Goal: Task Accomplishment & Management: Manage account settings

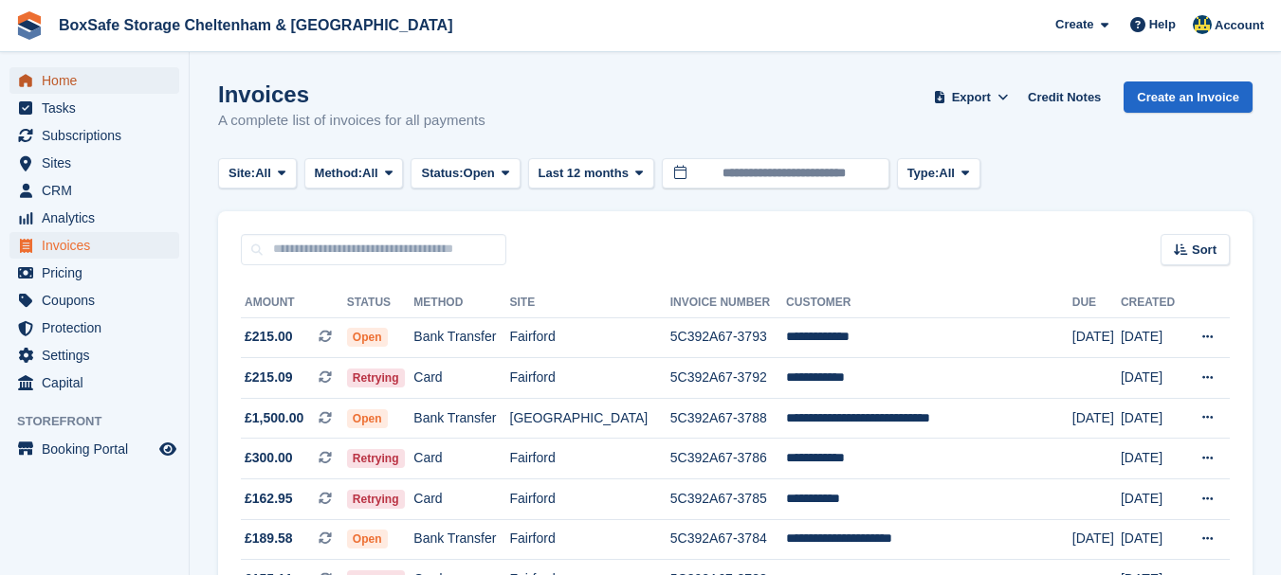
click at [106, 78] on span "Home" at bounding box center [99, 80] width 114 height 27
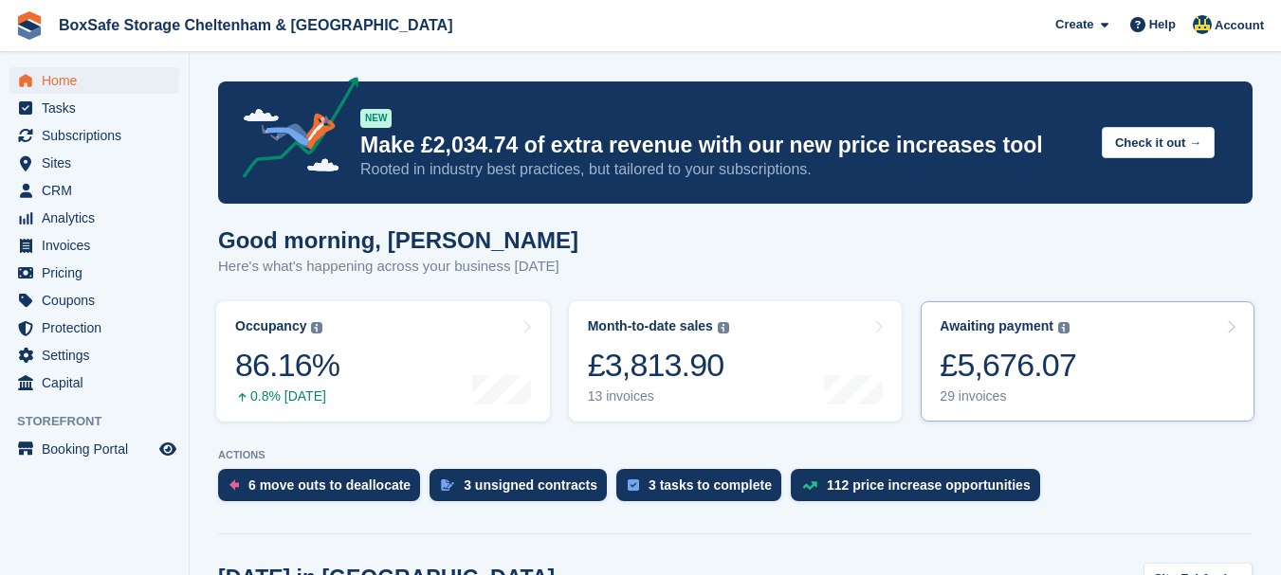
click at [1005, 369] on div "£5,676.07" at bounding box center [1008, 365] width 137 height 39
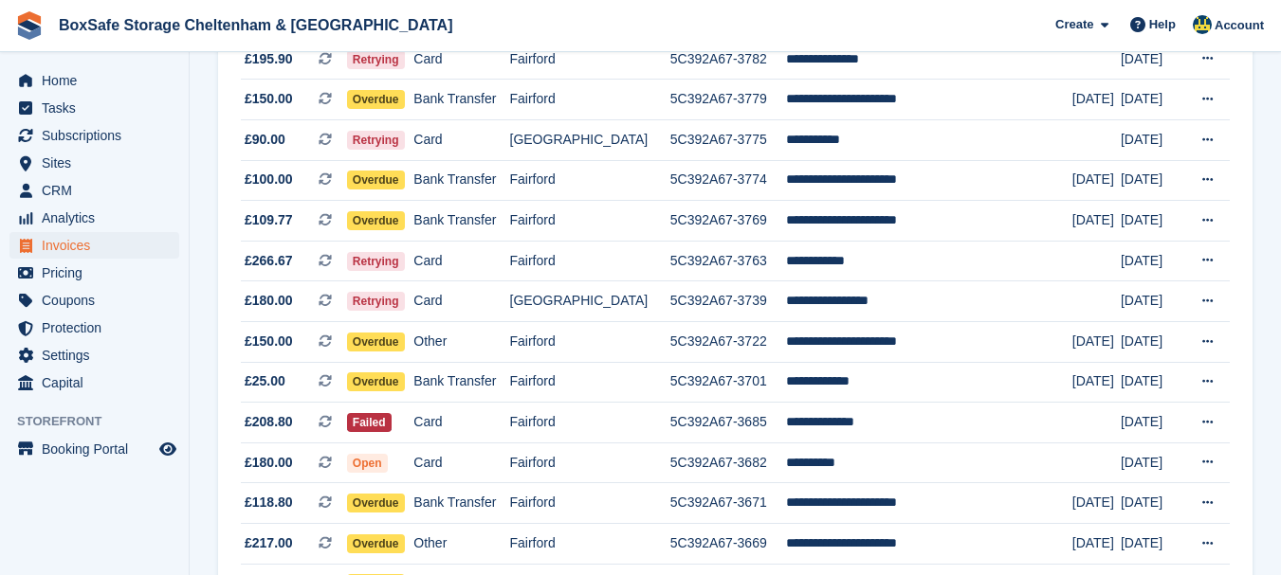
scroll to position [591, 0]
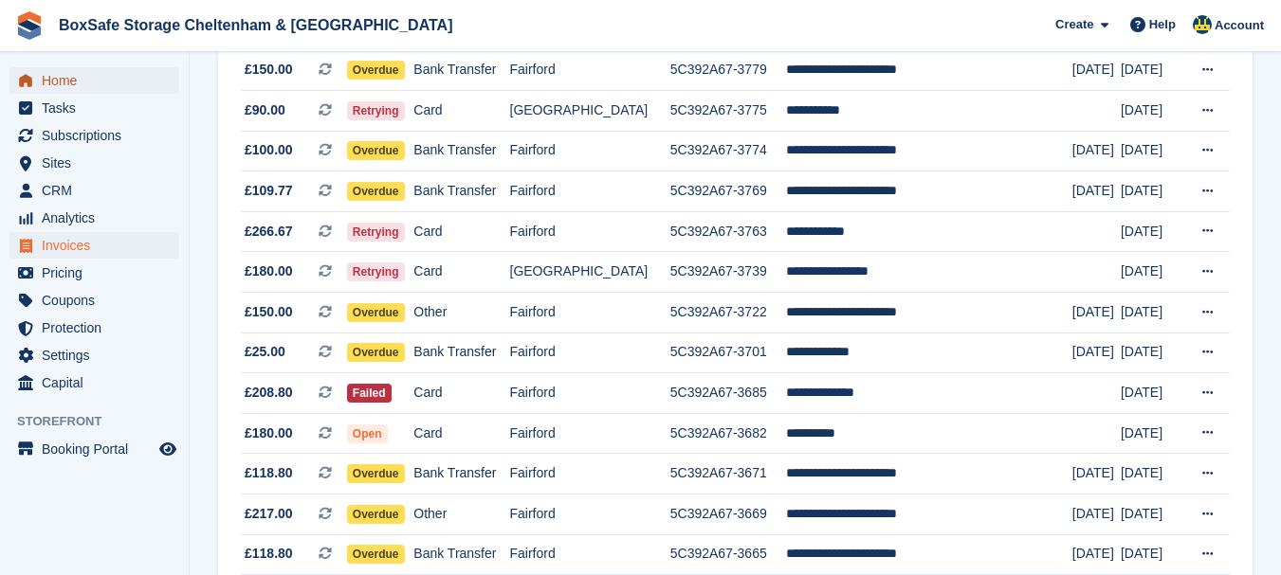
click at [91, 80] on span "Home" at bounding box center [99, 80] width 114 height 27
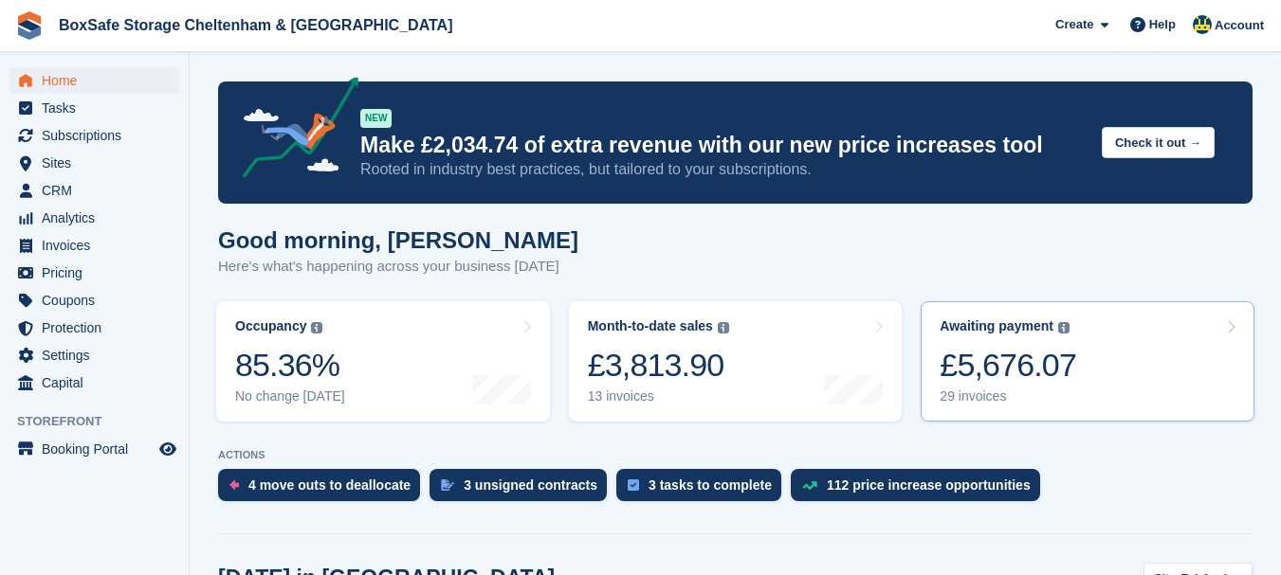
click at [999, 361] on div "£5,676.07" at bounding box center [1008, 365] width 137 height 39
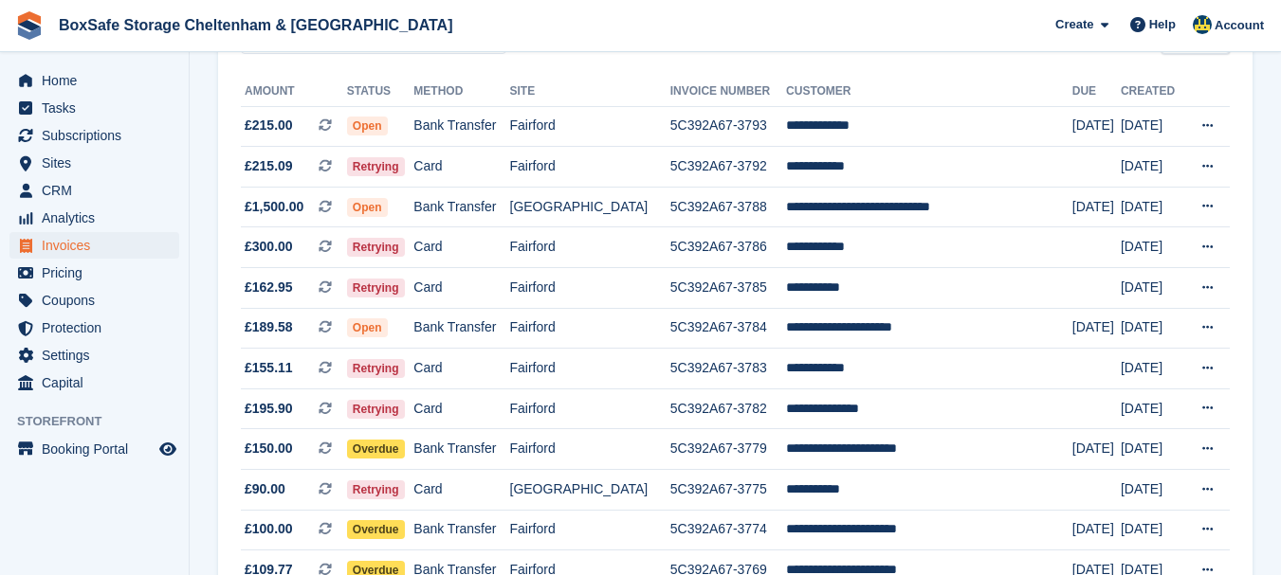
scroll to position [222, 0]
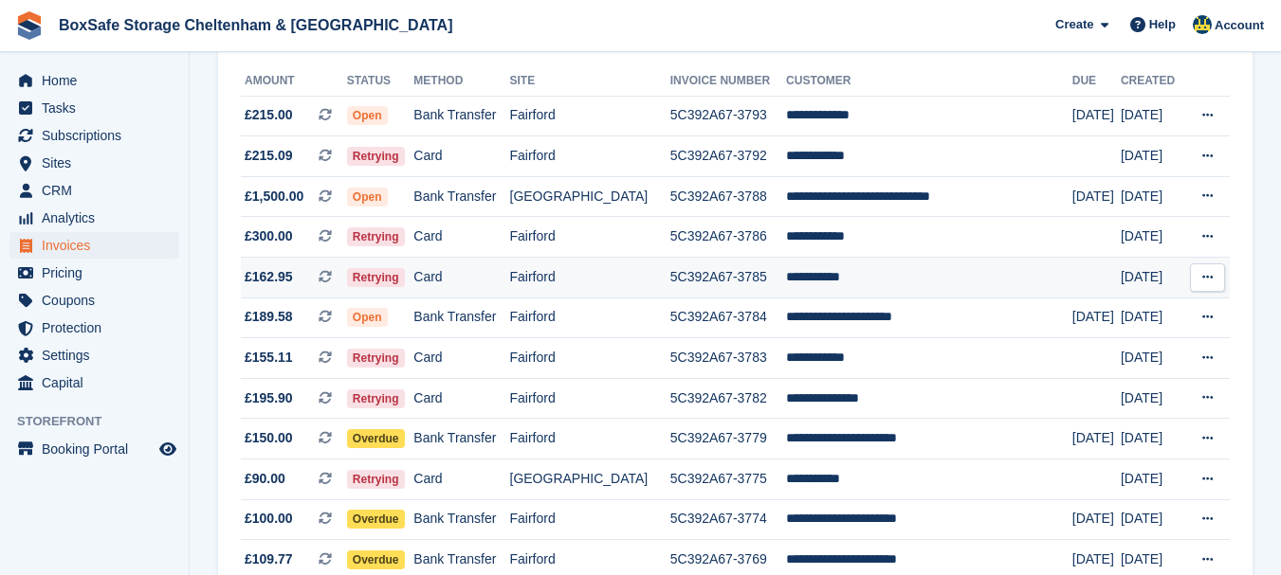
click at [839, 283] on td "**********" at bounding box center [929, 278] width 286 height 41
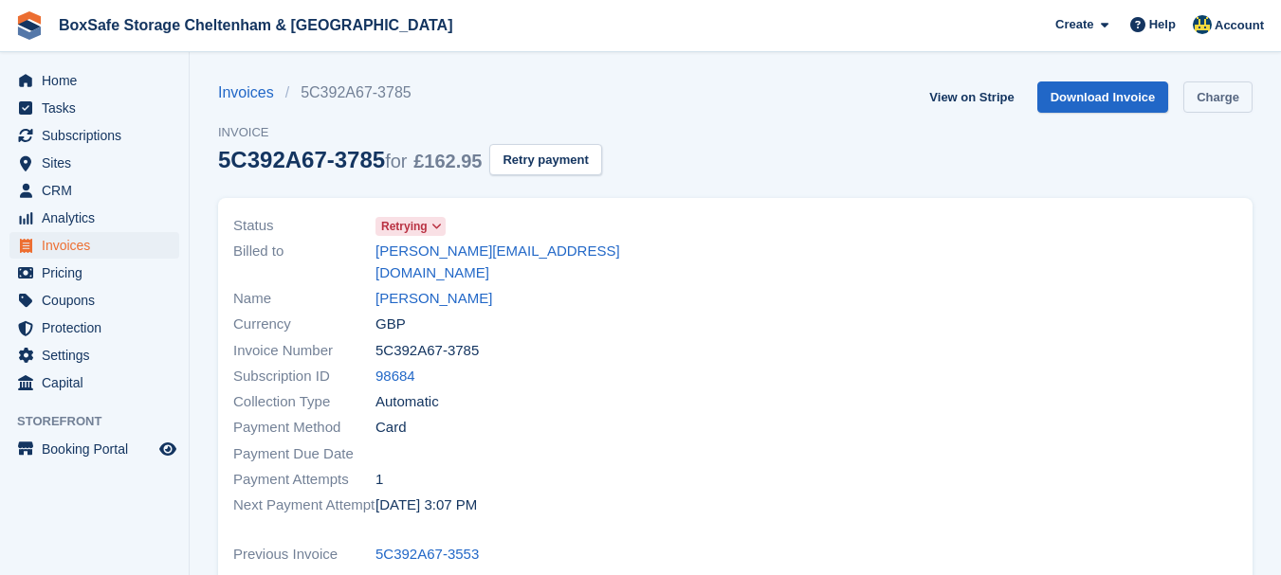
click at [1227, 94] on link "Charge" at bounding box center [1217, 97] width 69 height 31
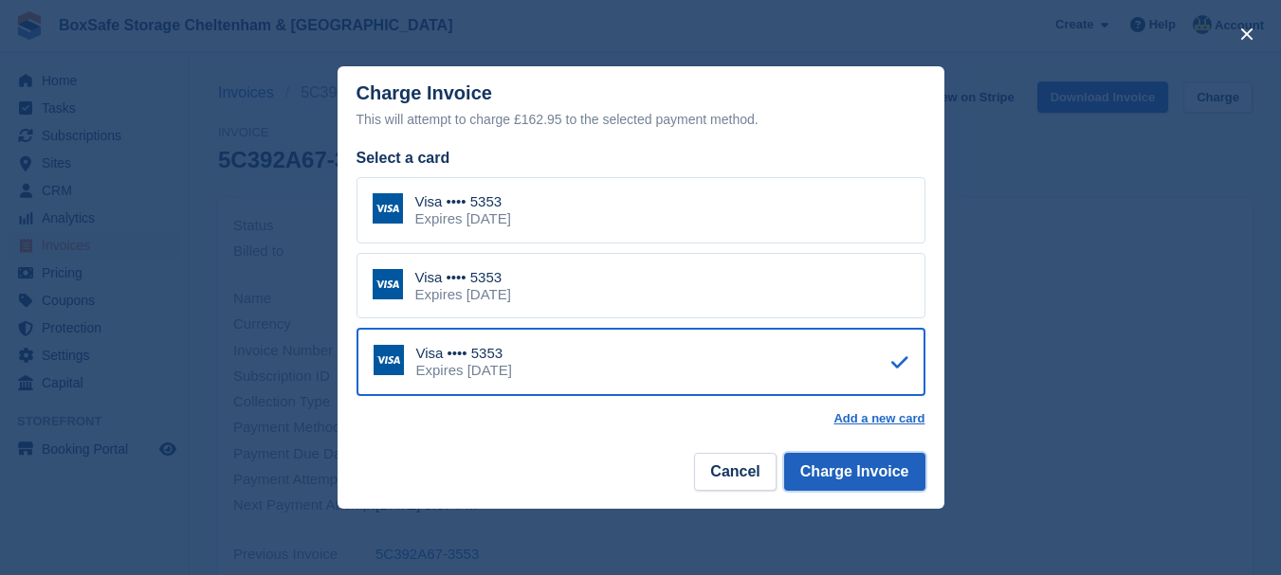
click at [854, 473] on button "Charge Invoice" at bounding box center [854, 472] width 141 height 38
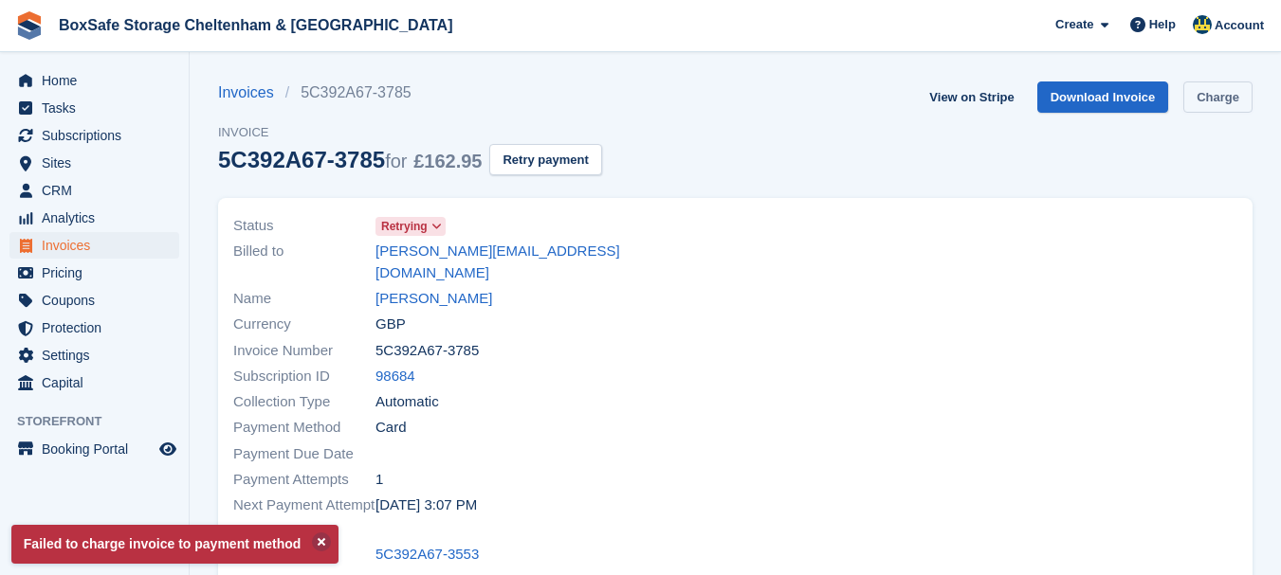
click at [1227, 101] on link "Charge" at bounding box center [1217, 97] width 69 height 31
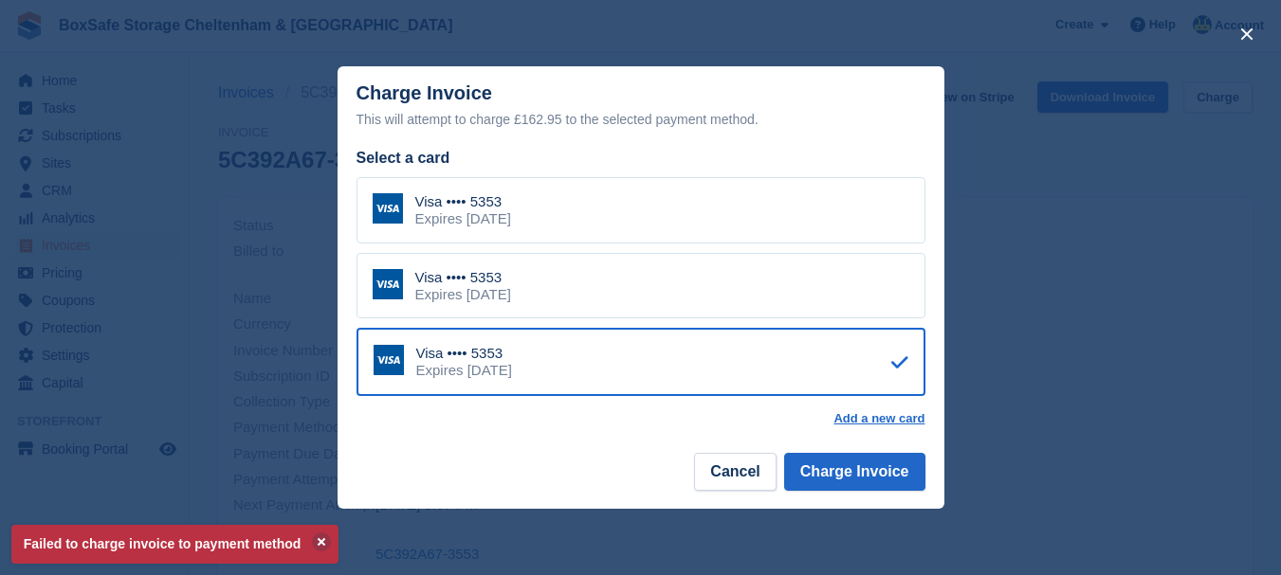
click at [632, 289] on div "Visa •••• 5353 Expires September 2029" at bounding box center [640, 286] width 569 height 66
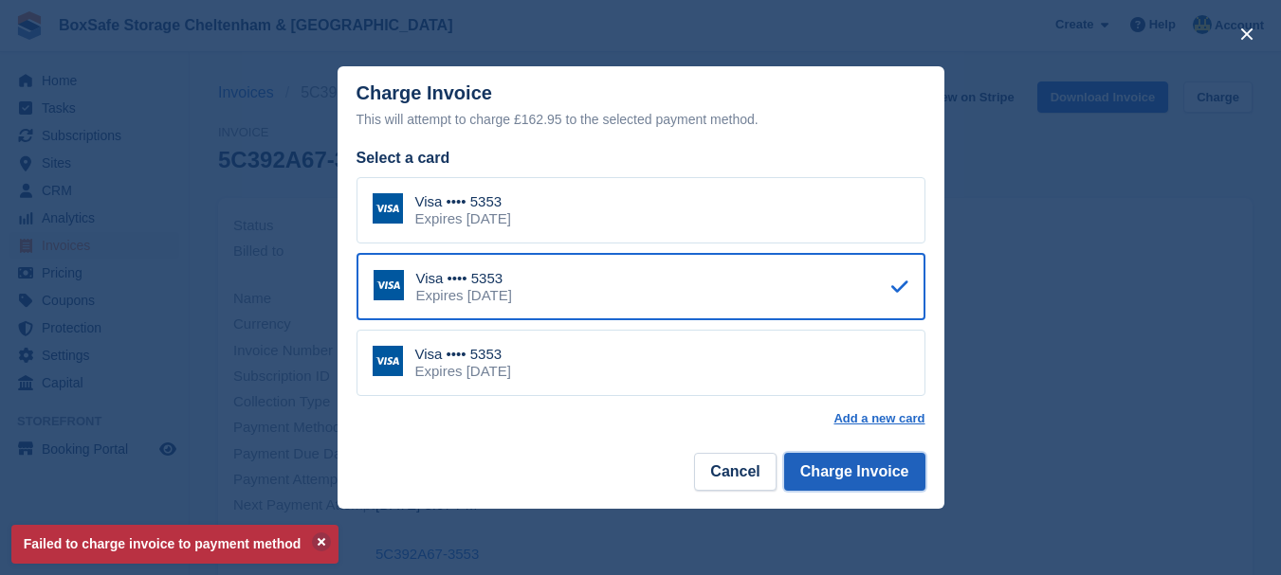
click at [847, 470] on button "Charge Invoice" at bounding box center [854, 472] width 141 height 38
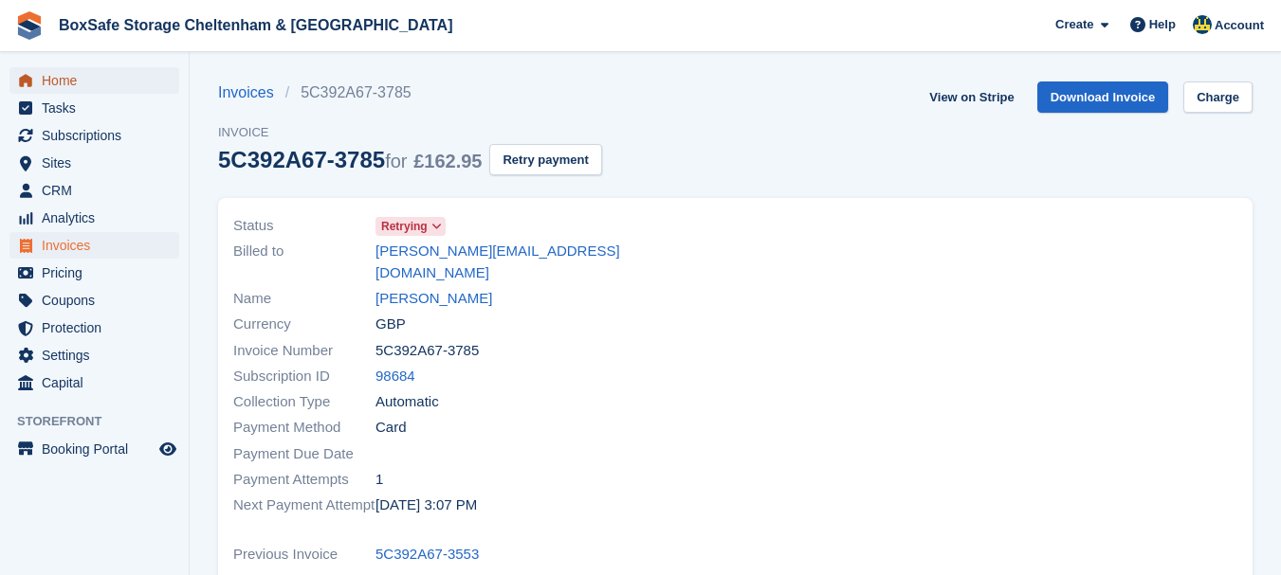
click at [52, 82] on span "Home" at bounding box center [99, 80] width 114 height 27
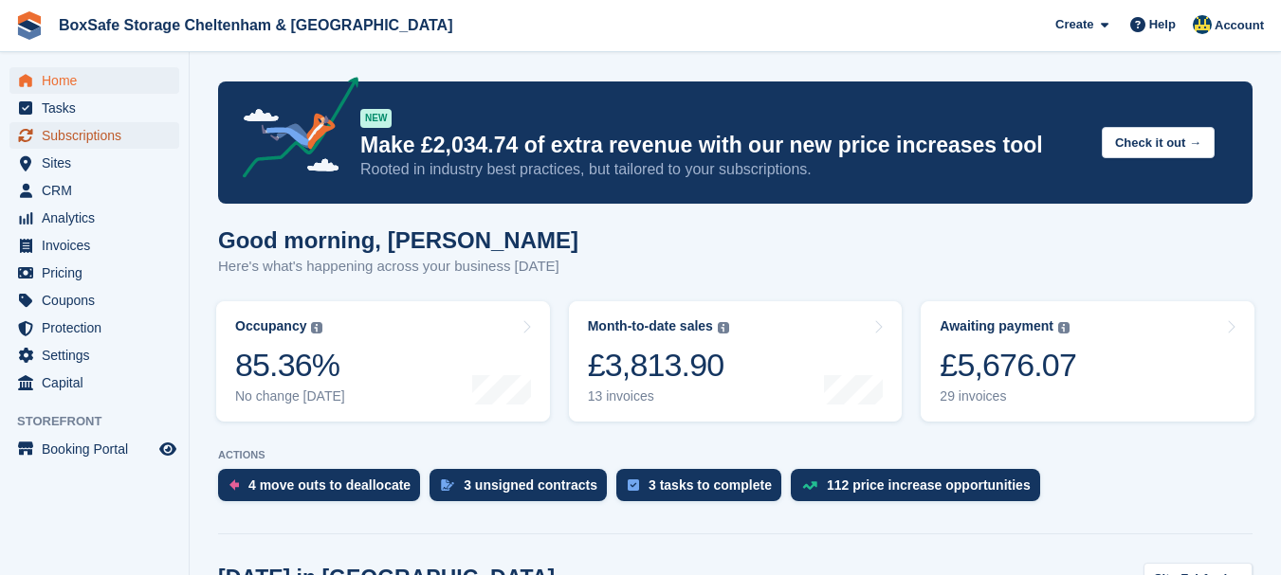
click at [88, 133] on span "Subscriptions" at bounding box center [99, 135] width 114 height 27
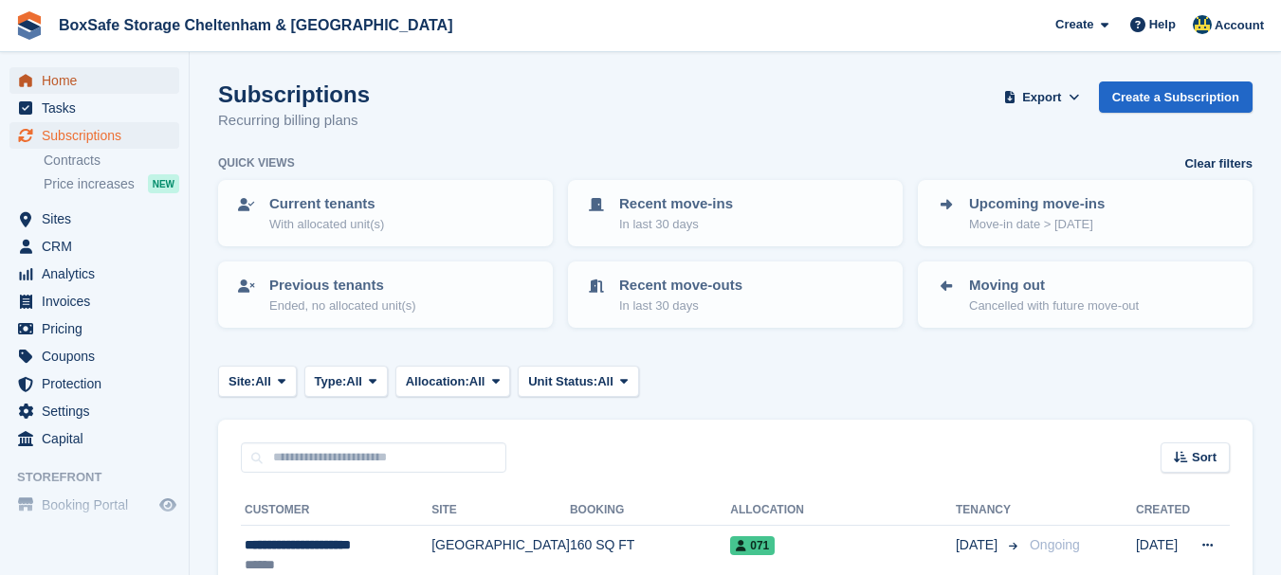
click at [65, 77] on span "Home" at bounding box center [99, 80] width 114 height 27
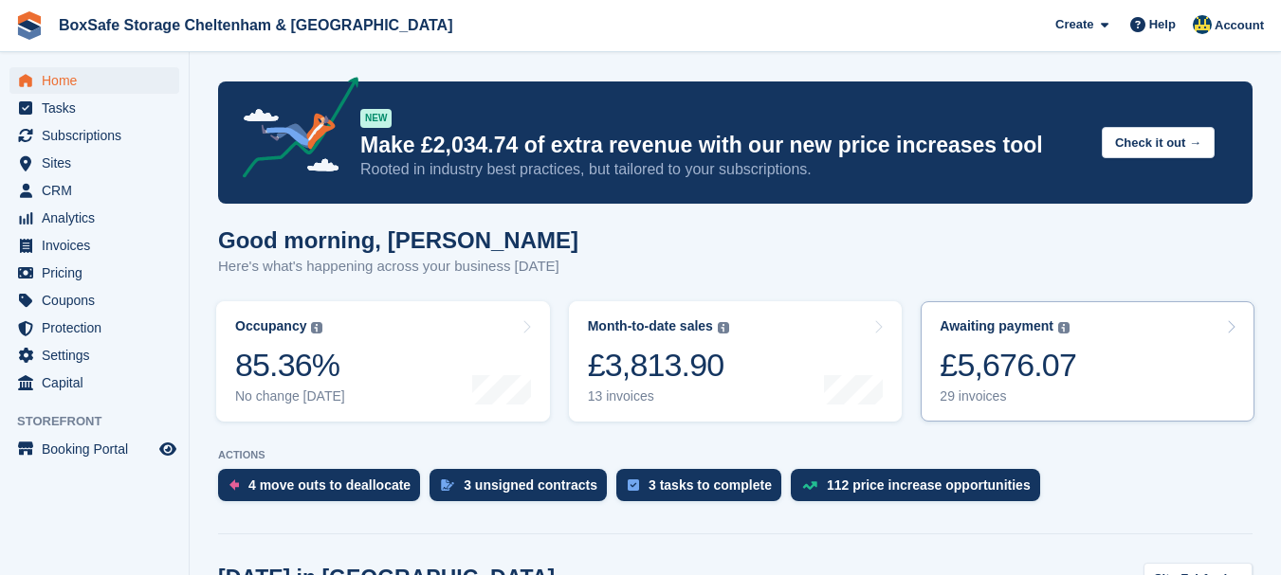
click at [1044, 352] on div "£5,676.07" at bounding box center [1008, 365] width 137 height 39
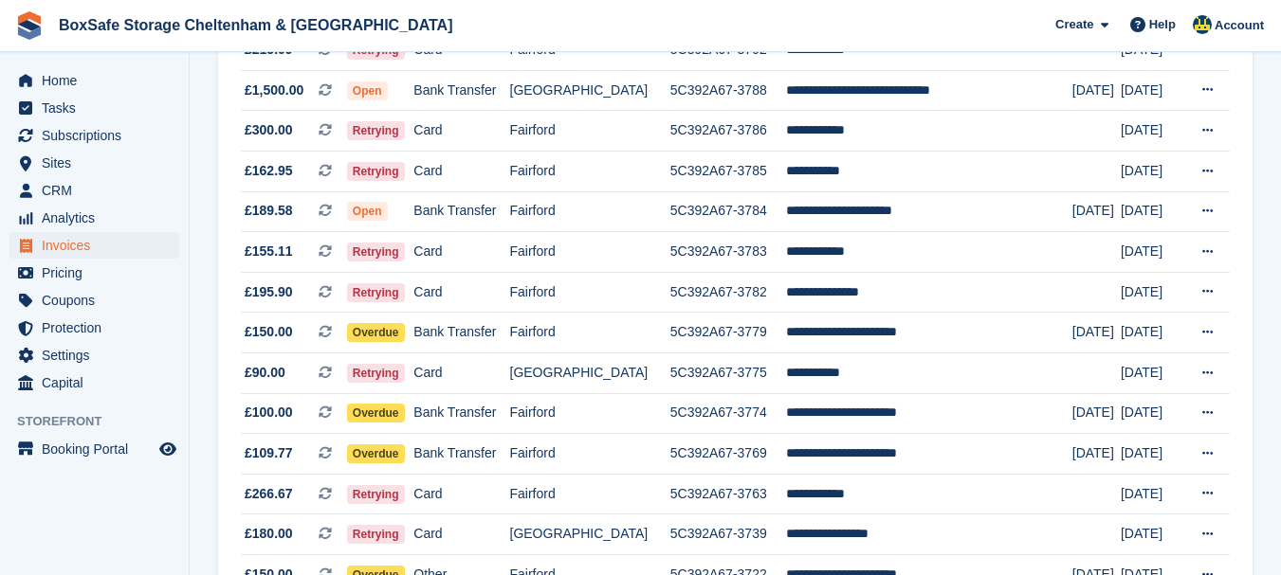
scroll to position [330, 0]
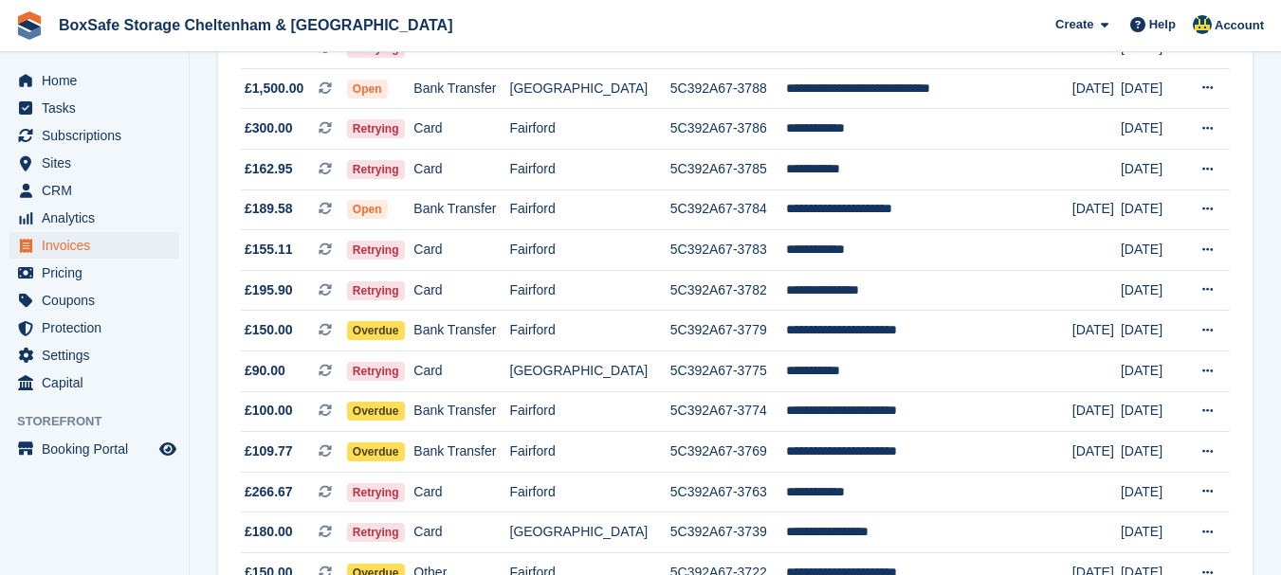
click at [845, 244] on td "**********" at bounding box center [929, 250] width 286 height 41
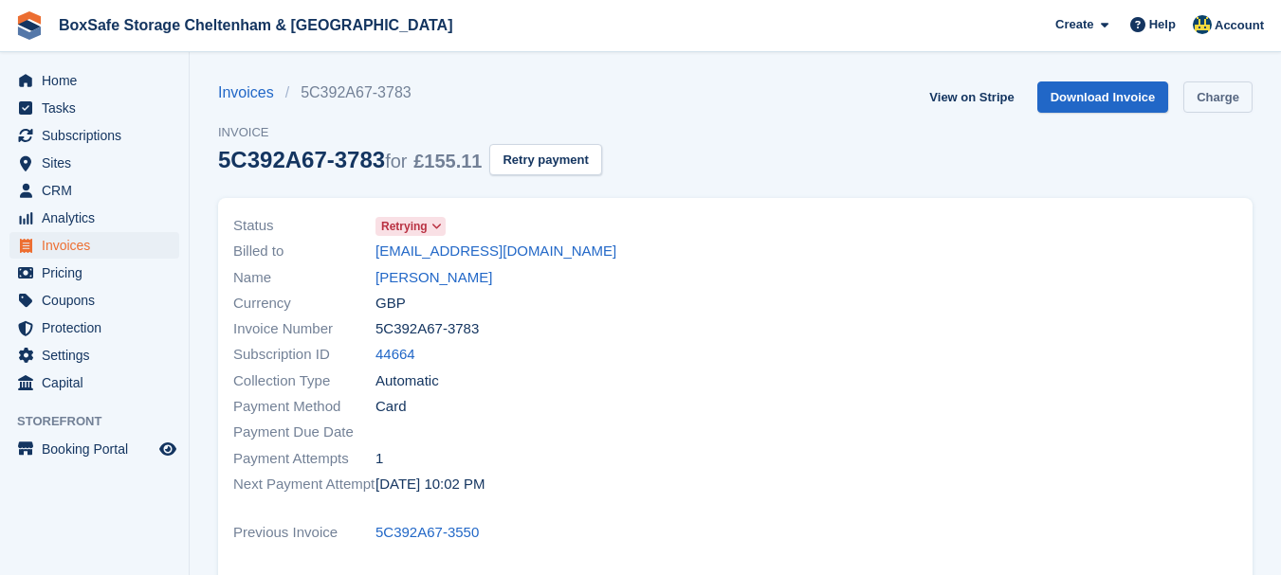
click at [1222, 102] on link "Charge" at bounding box center [1217, 97] width 69 height 31
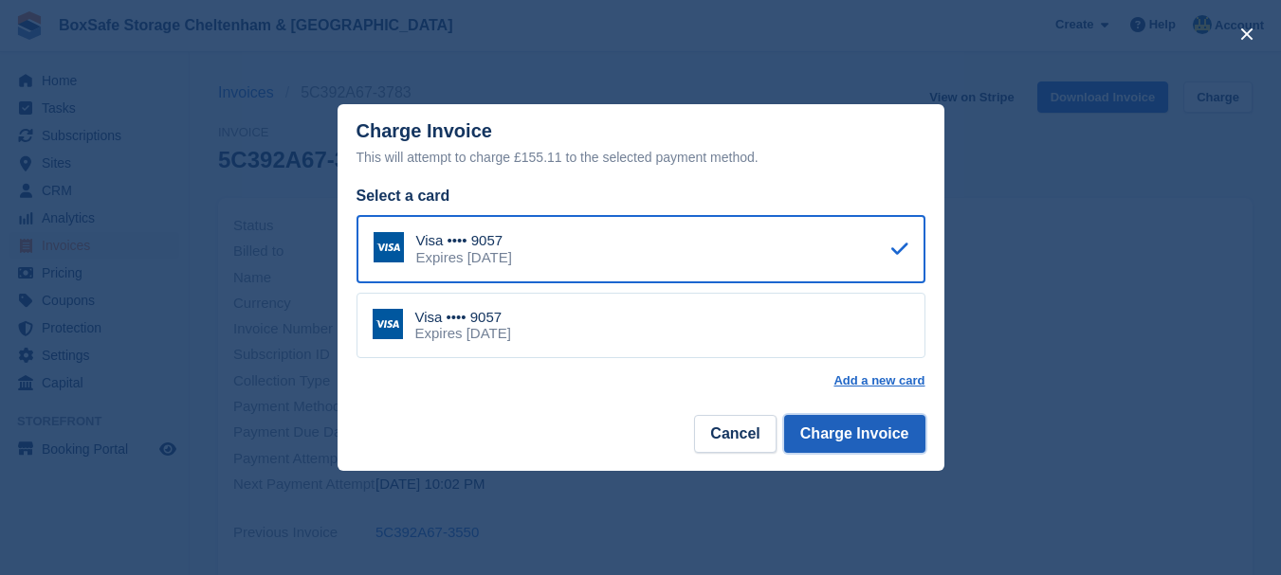
click at [877, 437] on button "Charge Invoice" at bounding box center [854, 434] width 141 height 38
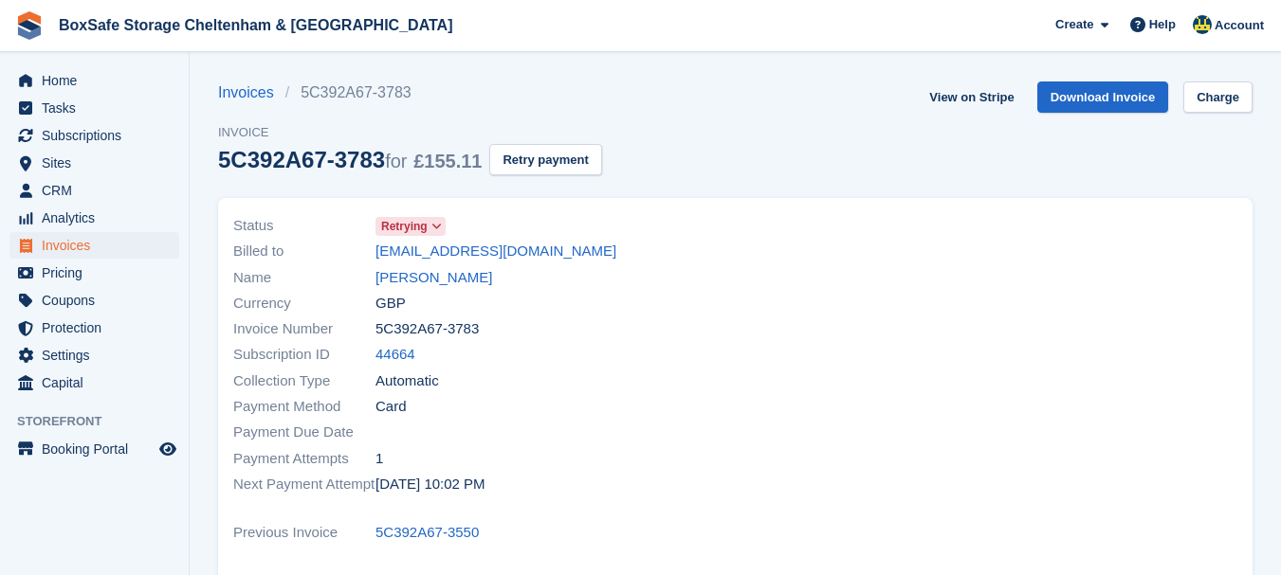
drag, startPoint x: 560, startPoint y: 247, endPoint x: 312, endPoint y: 252, distance: 248.4
click at [312, 252] on div "Billed to glynandrews99@gmail.com" at bounding box center [478, 252] width 491 height 26
copy div "glynandrews99@gmail.com"
click at [72, 246] on span "Invoices" at bounding box center [99, 245] width 114 height 27
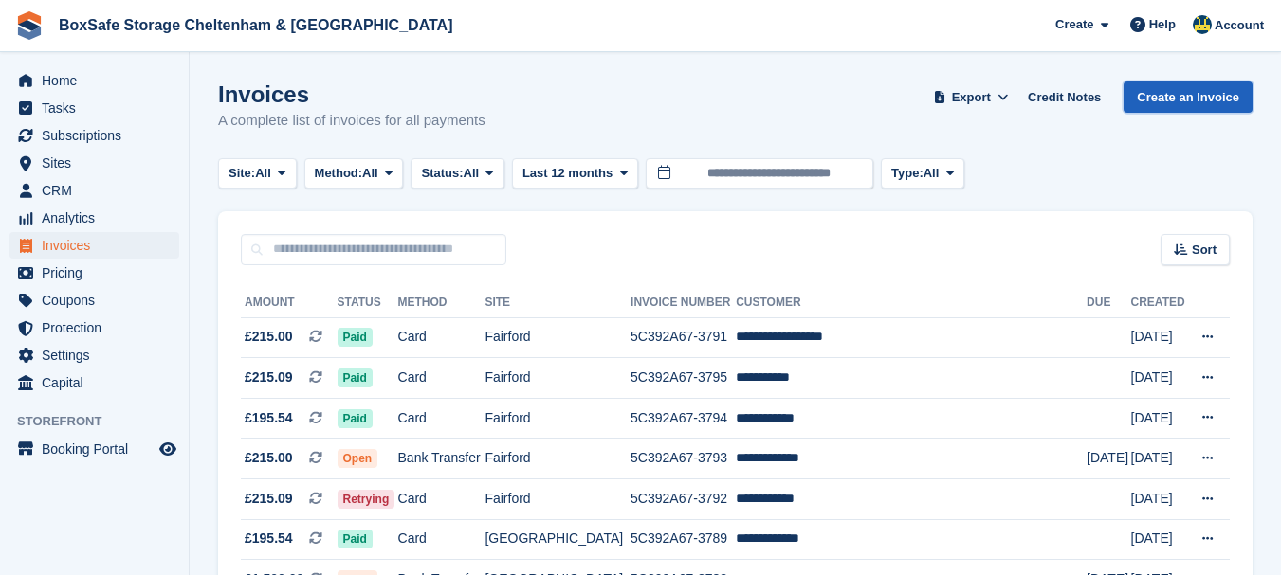
click at [1188, 97] on link "Create an Invoice" at bounding box center [1187, 97] width 129 height 31
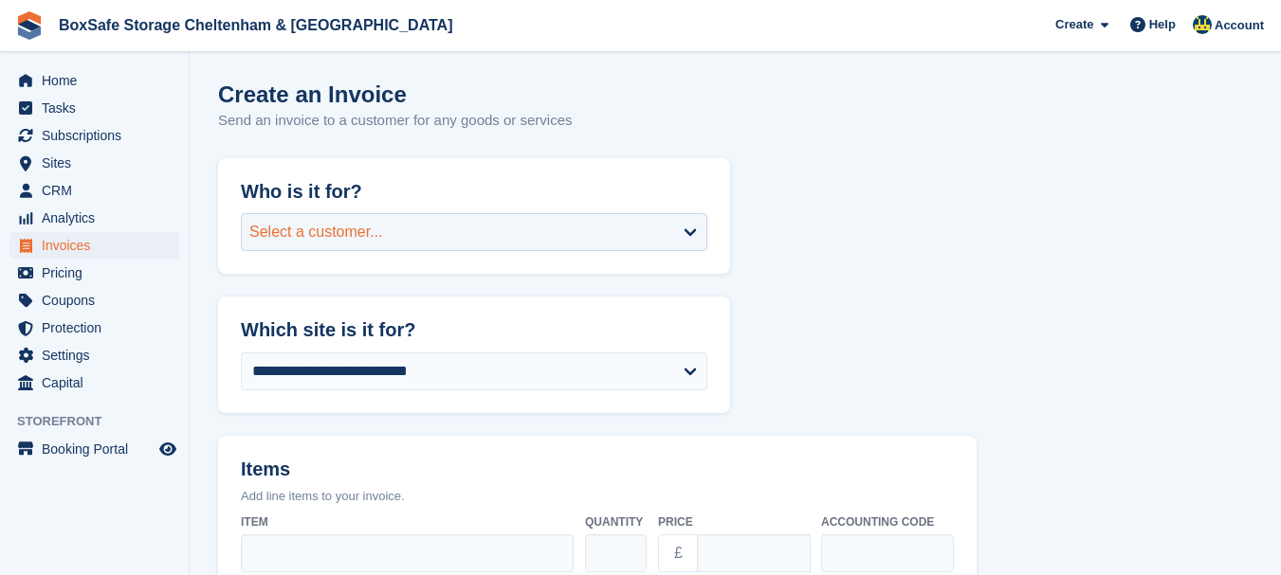
click at [555, 222] on div "Select a customer..." at bounding box center [474, 232] width 466 height 38
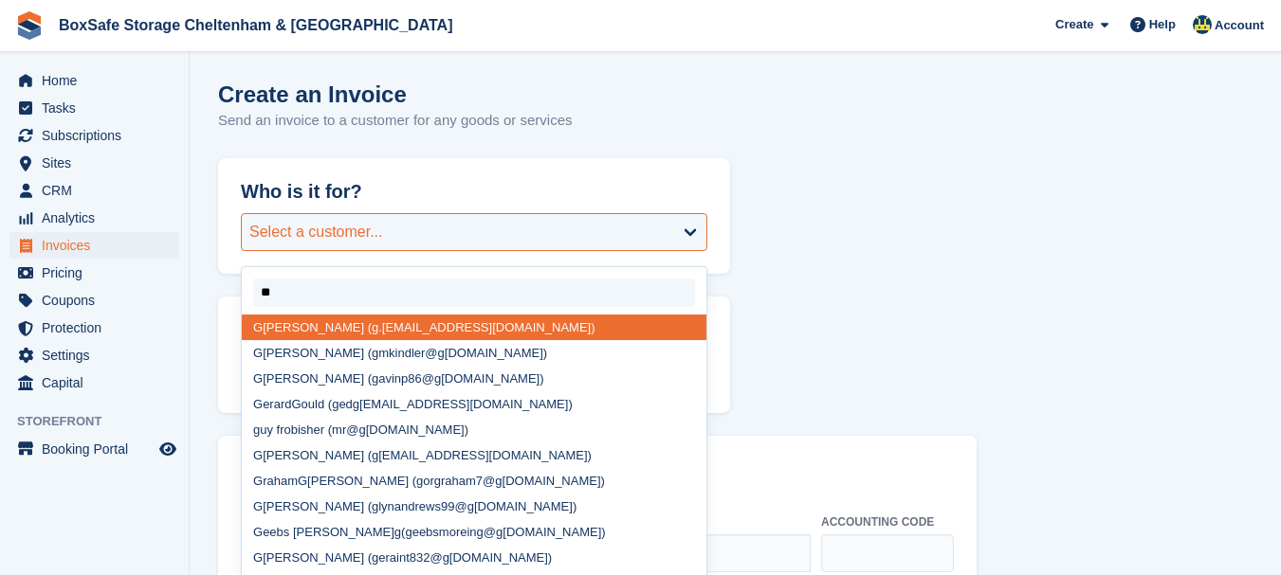
type input "***"
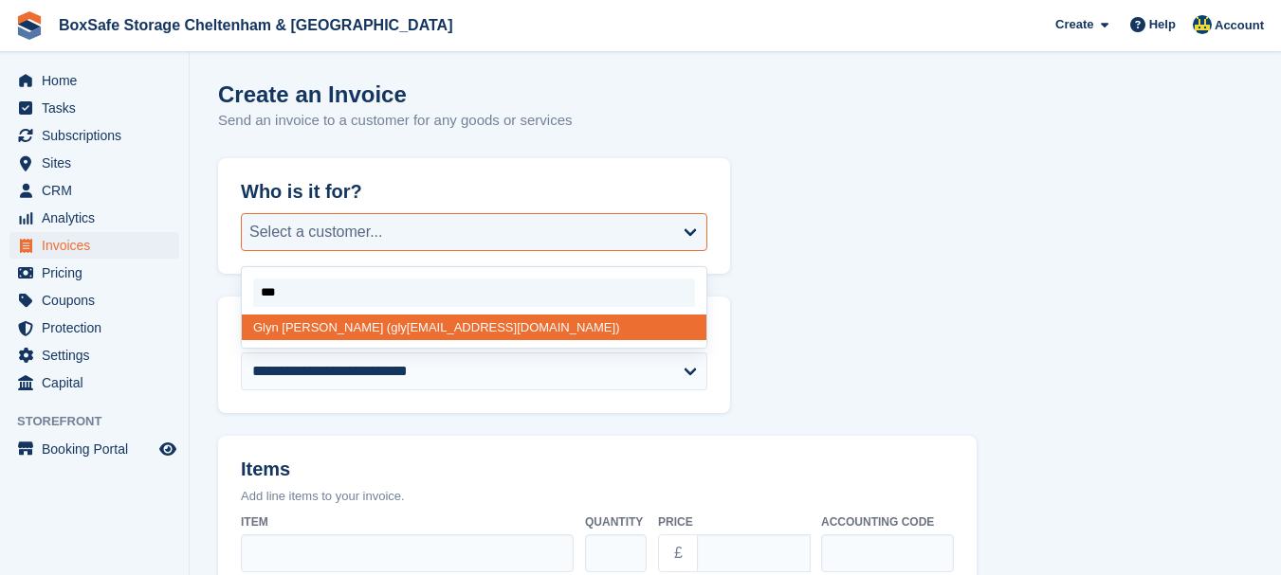
select select "*****"
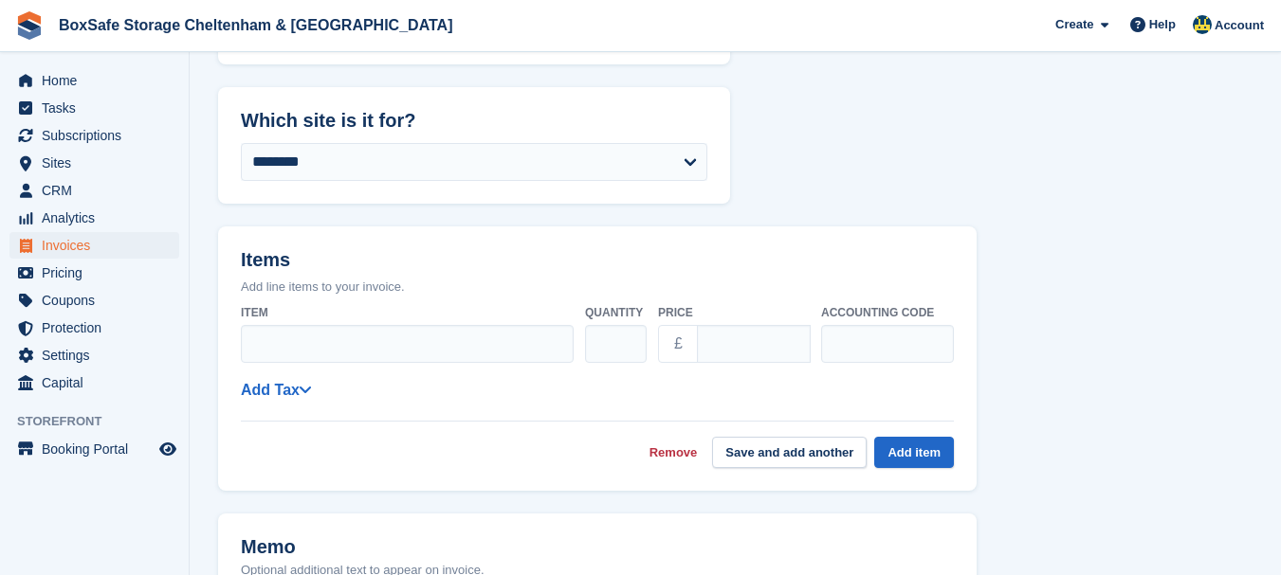
scroll to position [303, 0]
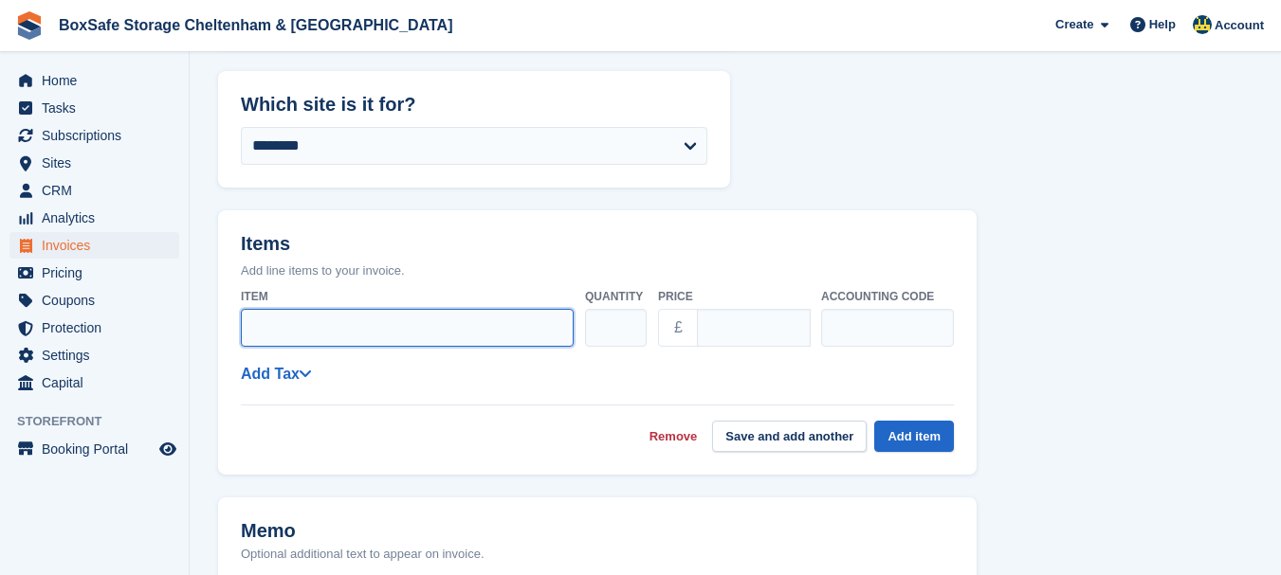
click at [454, 327] on input "Item" at bounding box center [407, 328] width 333 height 38
type input "*"
type input "**********"
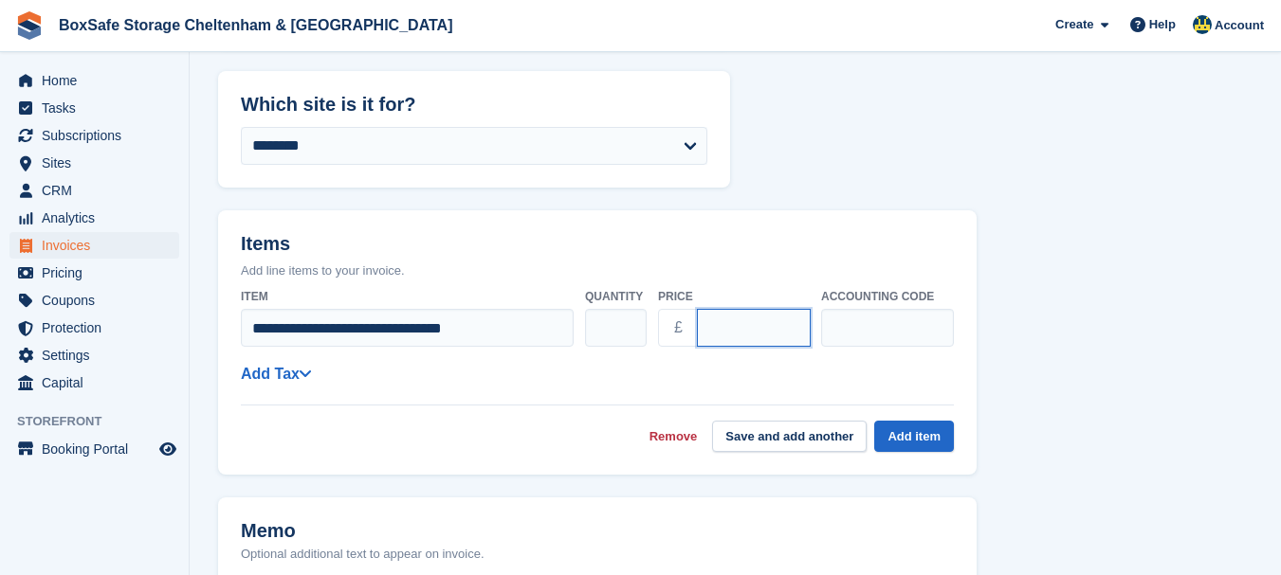
click at [738, 332] on input "****" at bounding box center [754, 328] width 114 height 38
type input "*"
type input "****"
click at [590, 376] on div "**********" at bounding box center [597, 374] width 713 height 24
click at [304, 378] on icon at bounding box center [305, 373] width 13 height 15
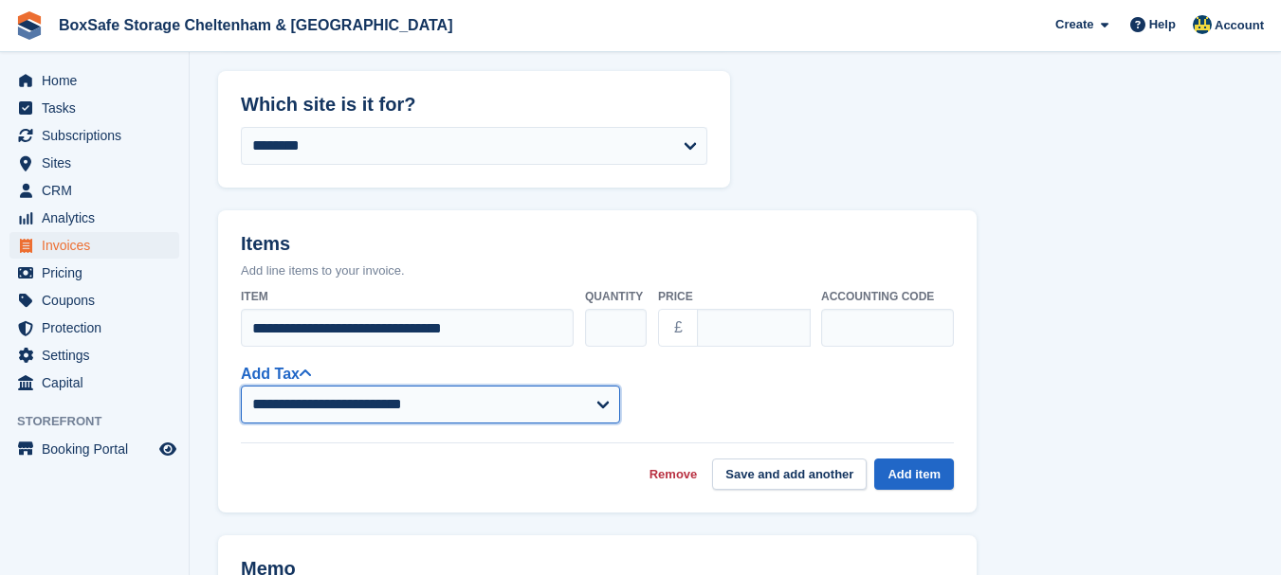
click at [306, 410] on select "**********" at bounding box center [430, 405] width 379 height 38
select select "****"
click at [241, 386] on select "**********" at bounding box center [430, 405] width 379 height 38
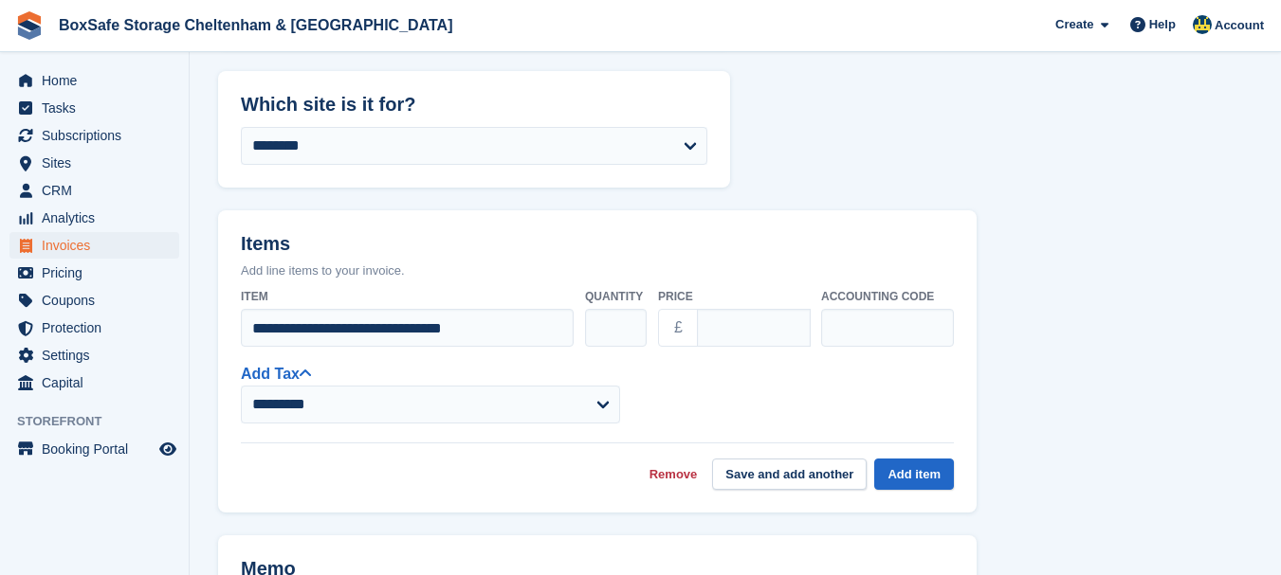
click at [443, 465] on div "Remove Save and add another Add item" at bounding box center [597, 466] width 713 height 47
click at [902, 471] on button "Add item" at bounding box center [914, 474] width 80 height 31
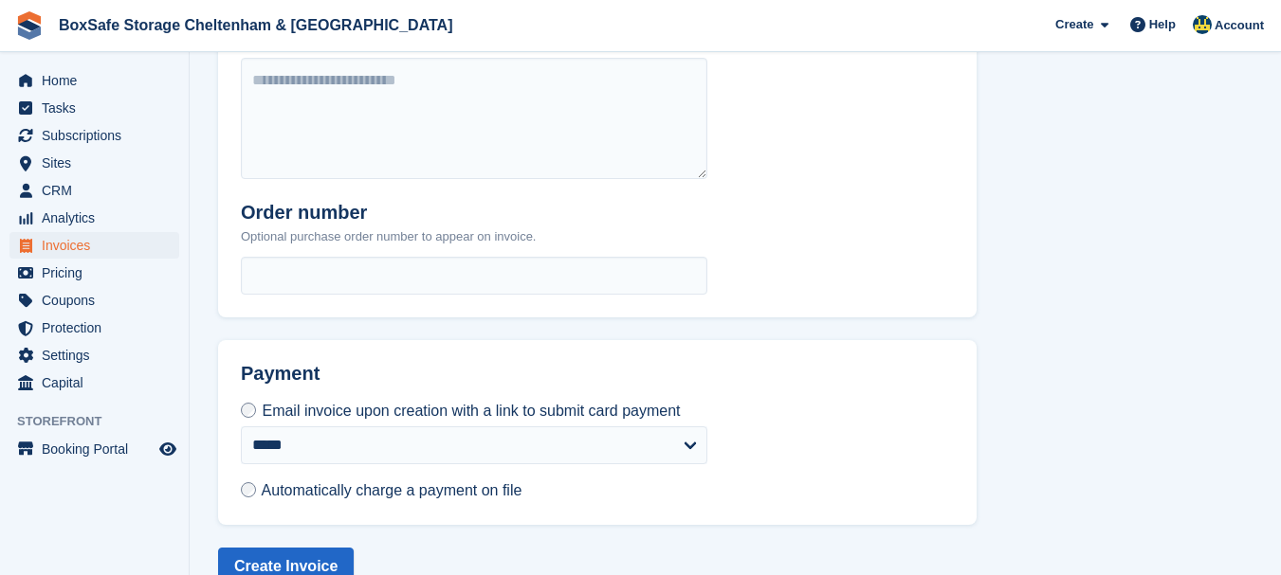
scroll to position [833, 0]
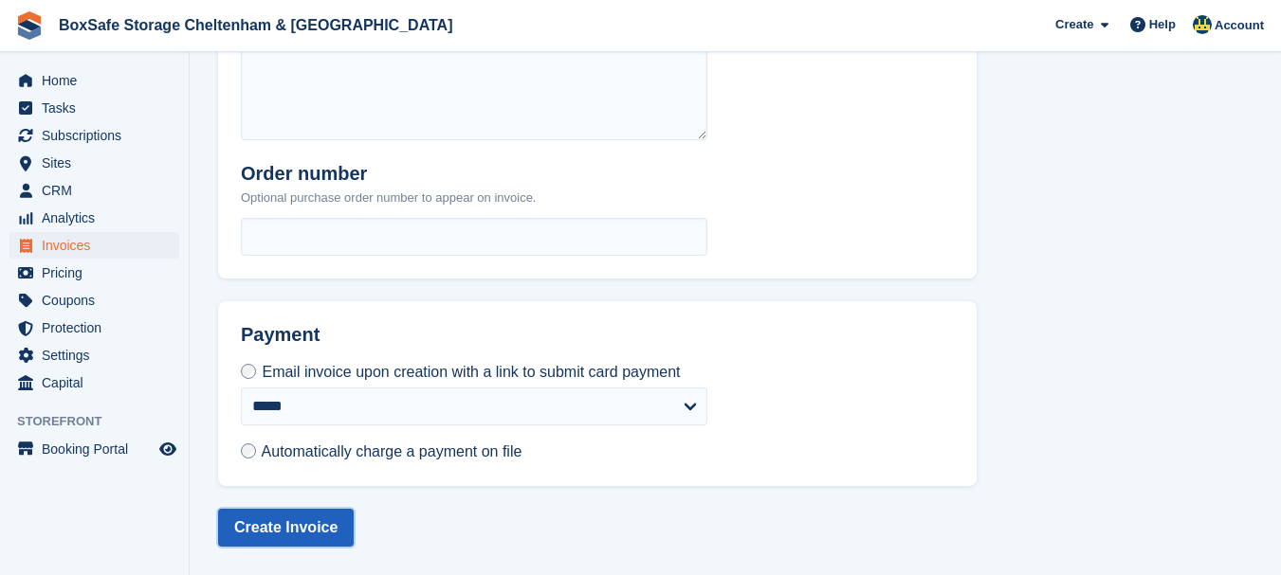
click at [296, 526] on button "Create Invoice" at bounding box center [286, 528] width 136 height 38
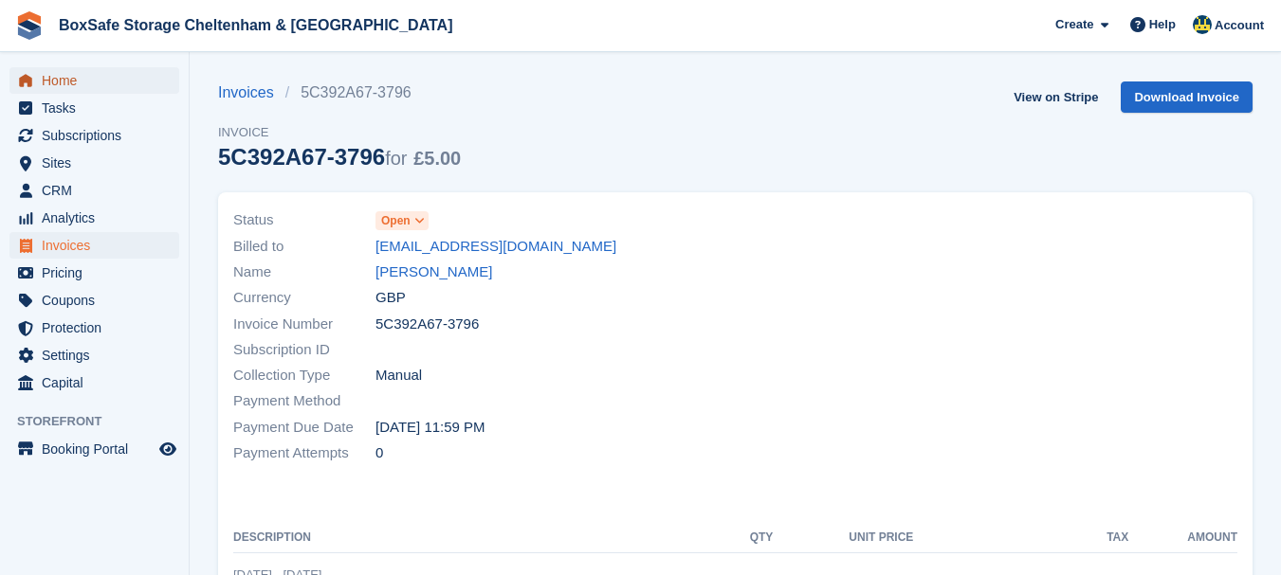
click at [74, 85] on span "Home" at bounding box center [99, 80] width 114 height 27
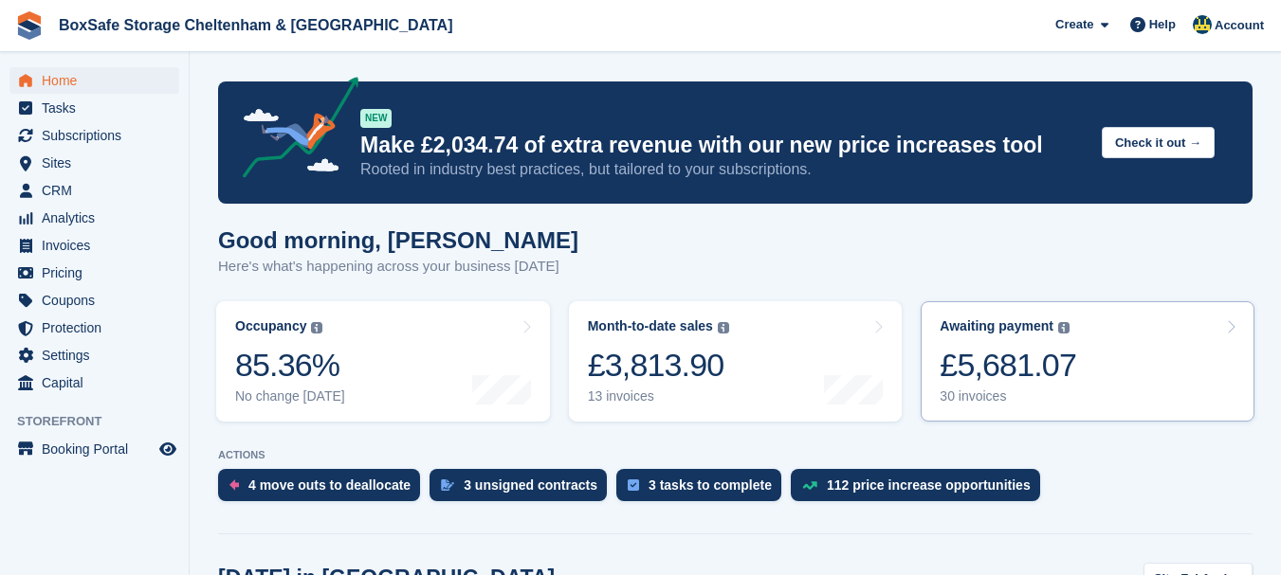
click at [986, 339] on div "Awaiting payment The total outstanding balance on all open invoices. £5,681.07 …" at bounding box center [1008, 362] width 137 height 86
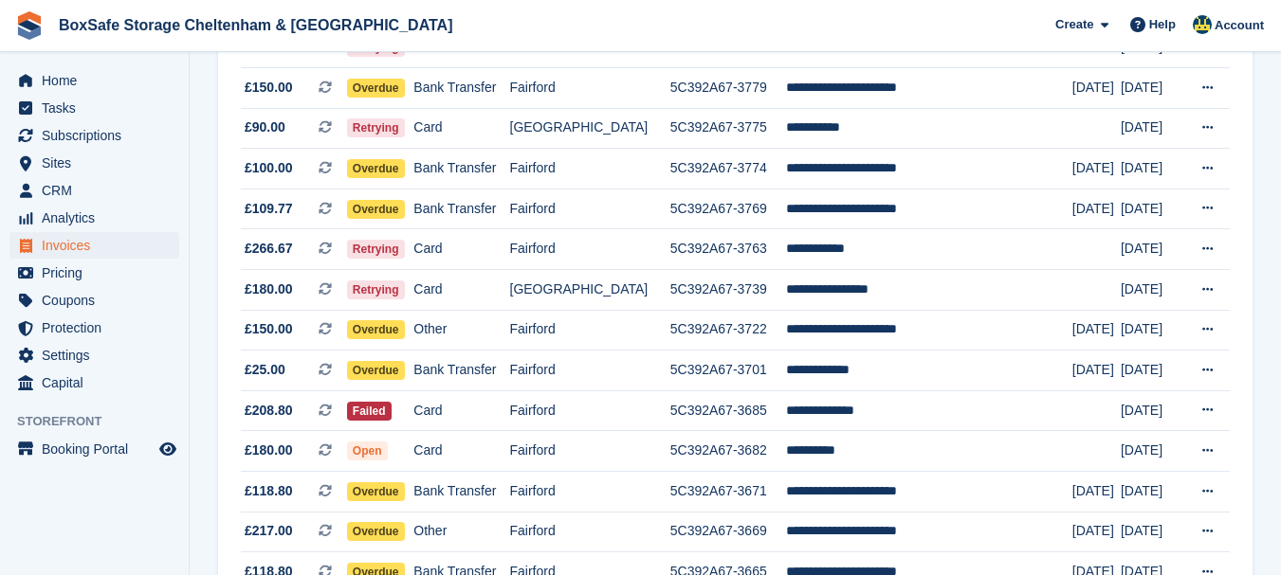
scroll to position [619, 0]
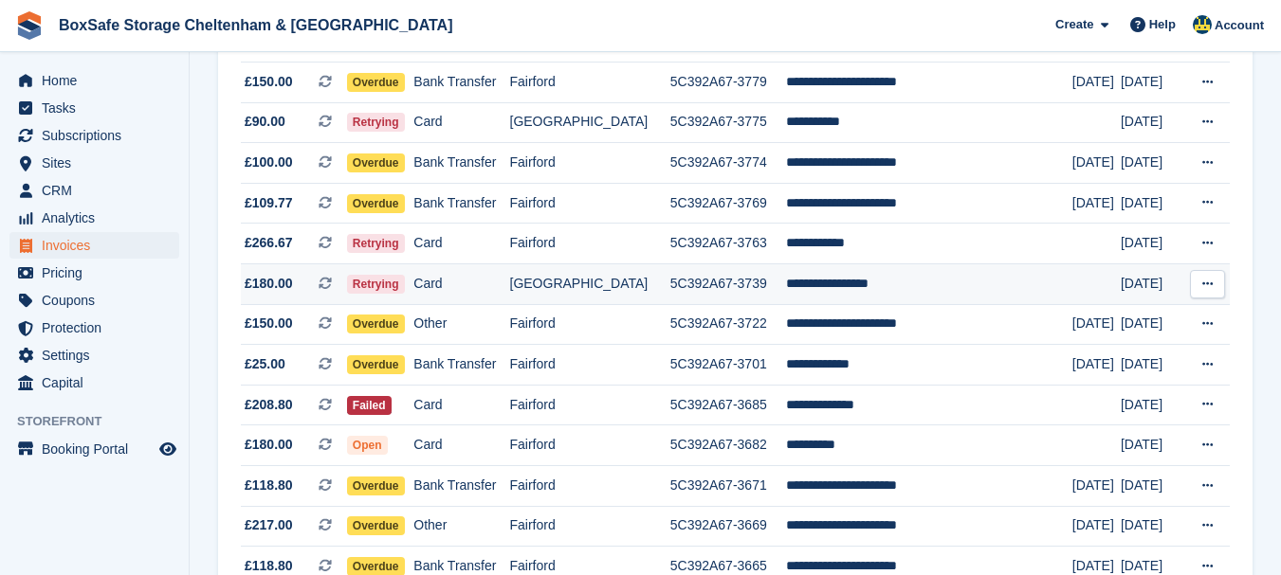
click at [842, 283] on td "**********" at bounding box center [929, 285] width 286 height 41
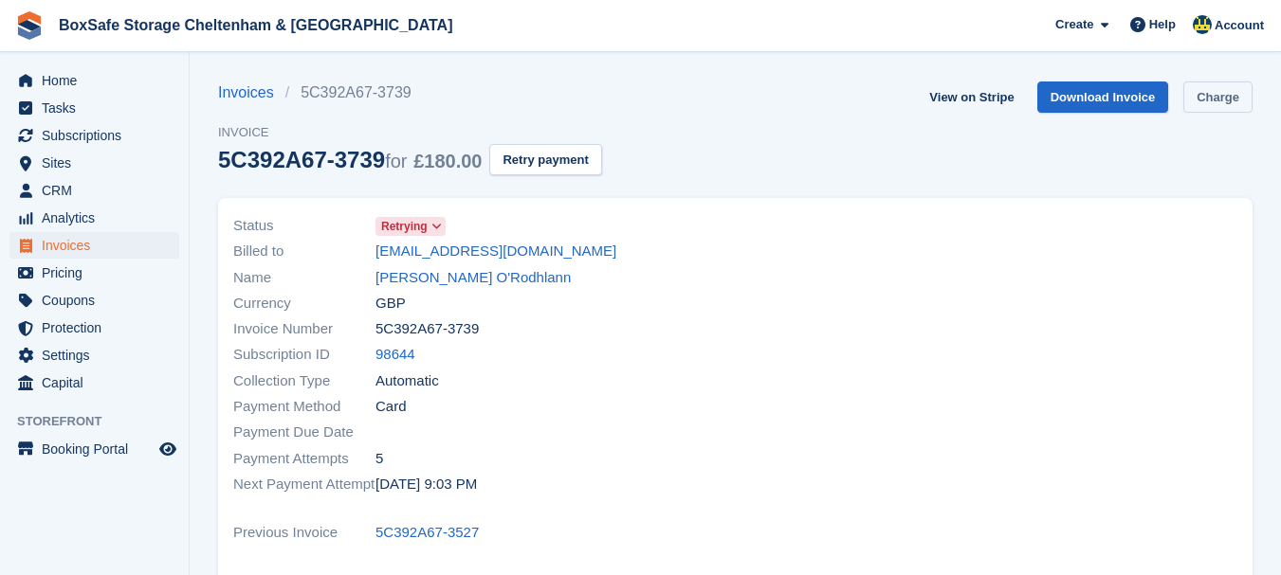
click at [1217, 94] on link "Charge" at bounding box center [1217, 97] width 69 height 31
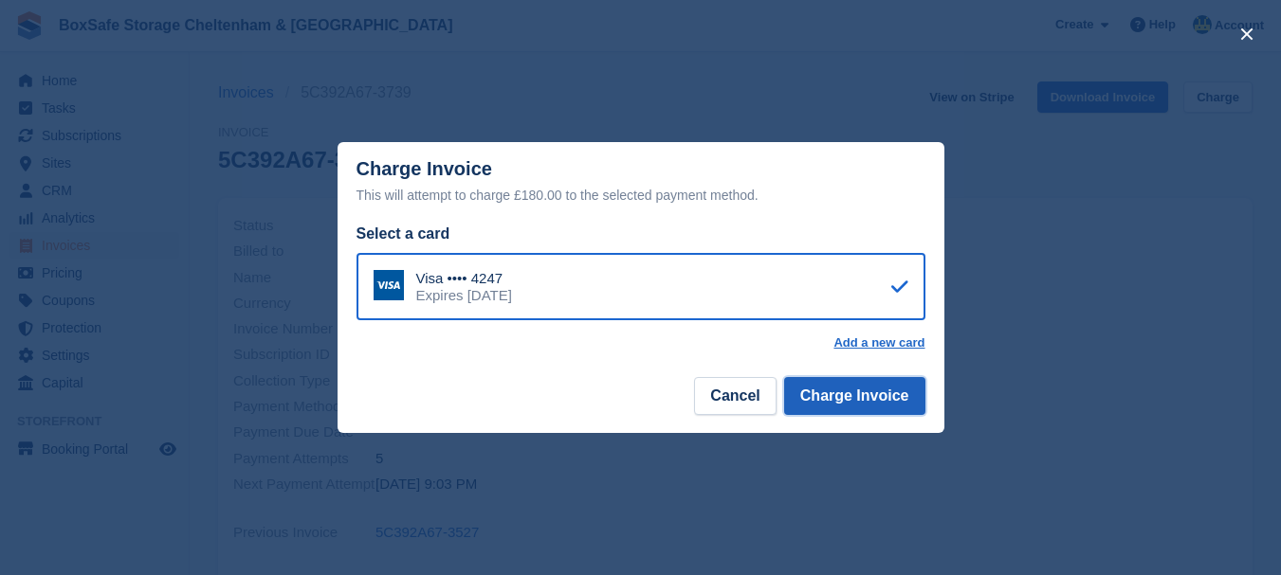
click at [843, 393] on button "Charge Invoice" at bounding box center [854, 396] width 141 height 38
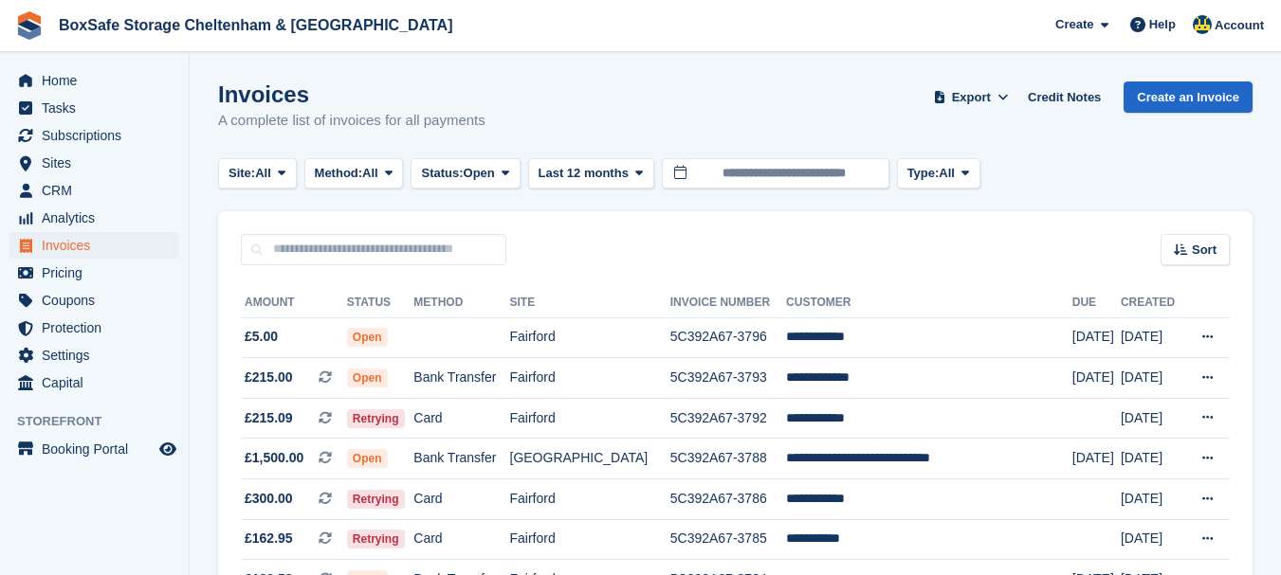
scroll to position [619, 0]
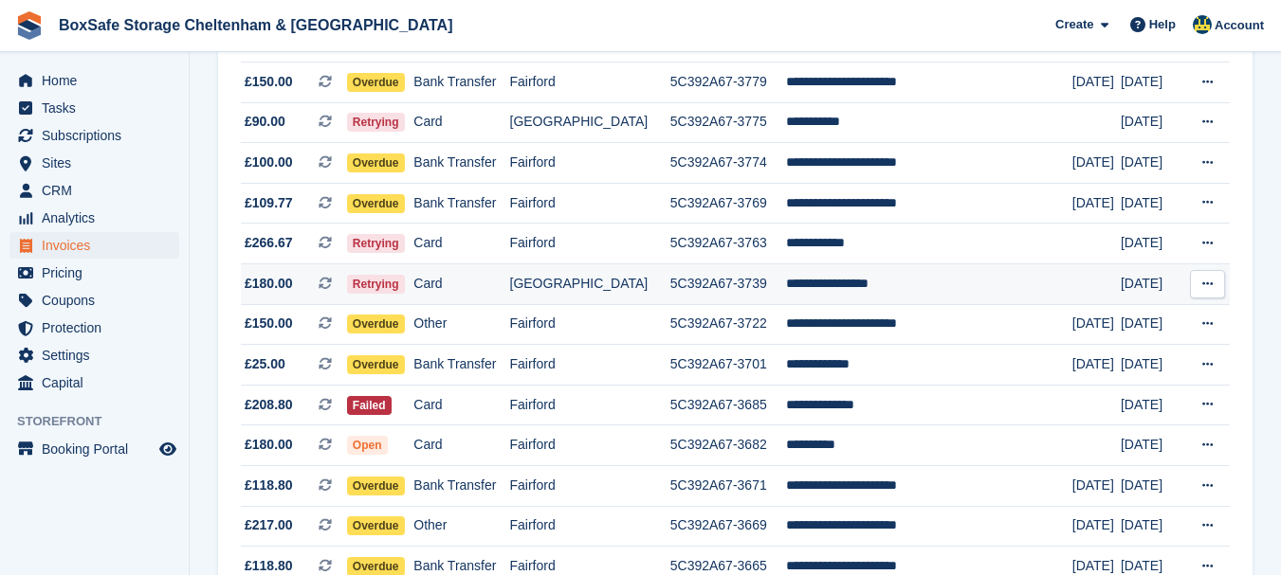
click at [828, 288] on td "**********" at bounding box center [929, 285] width 286 height 41
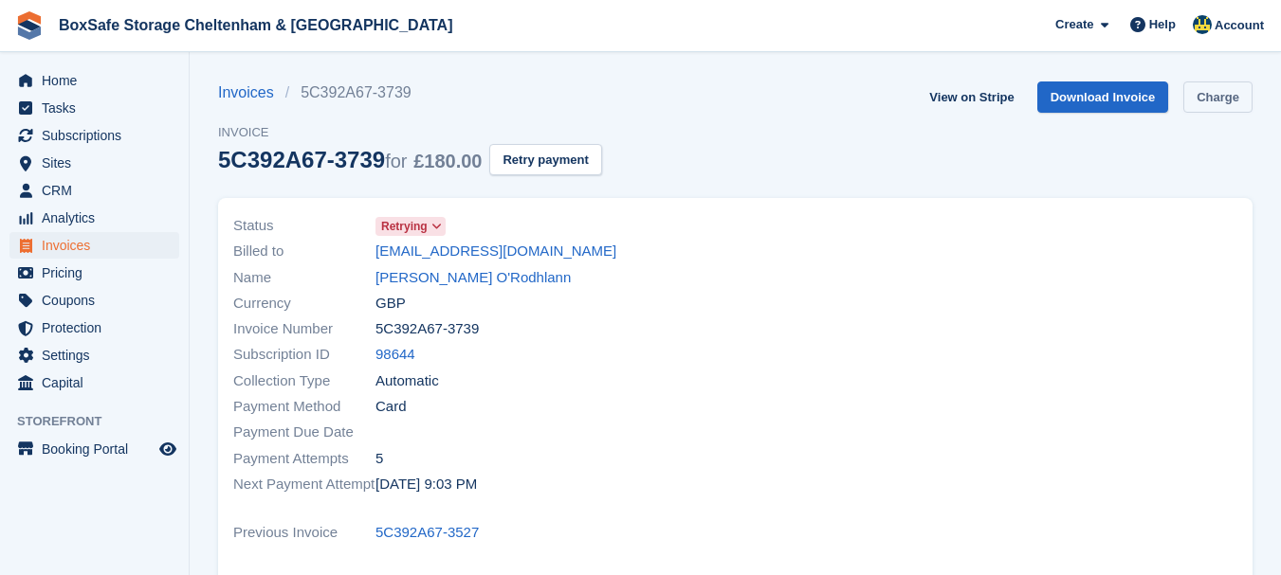
click at [1224, 104] on link "Charge" at bounding box center [1217, 97] width 69 height 31
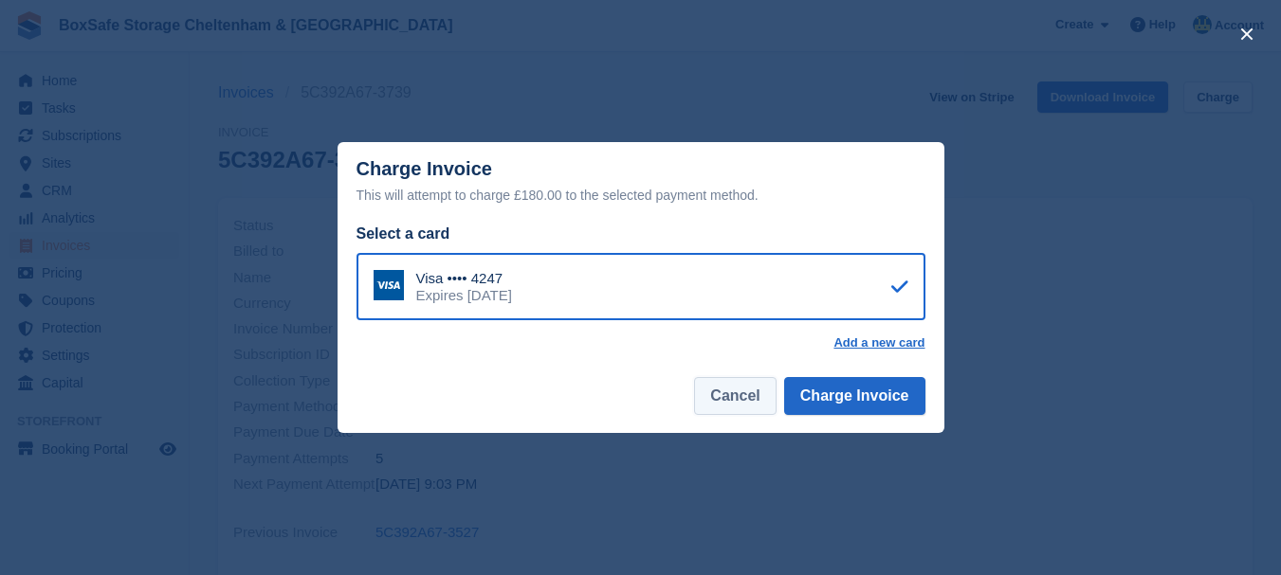
click at [715, 401] on button "Cancel" at bounding box center [735, 396] width 82 height 38
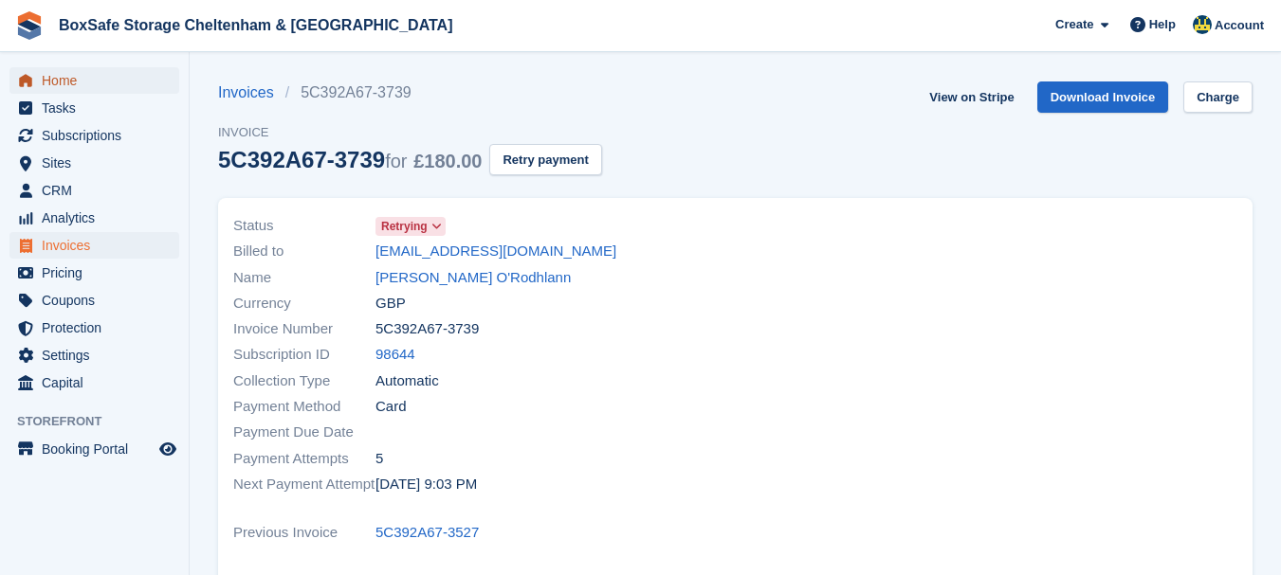
click at [106, 79] on span "Home" at bounding box center [99, 80] width 114 height 27
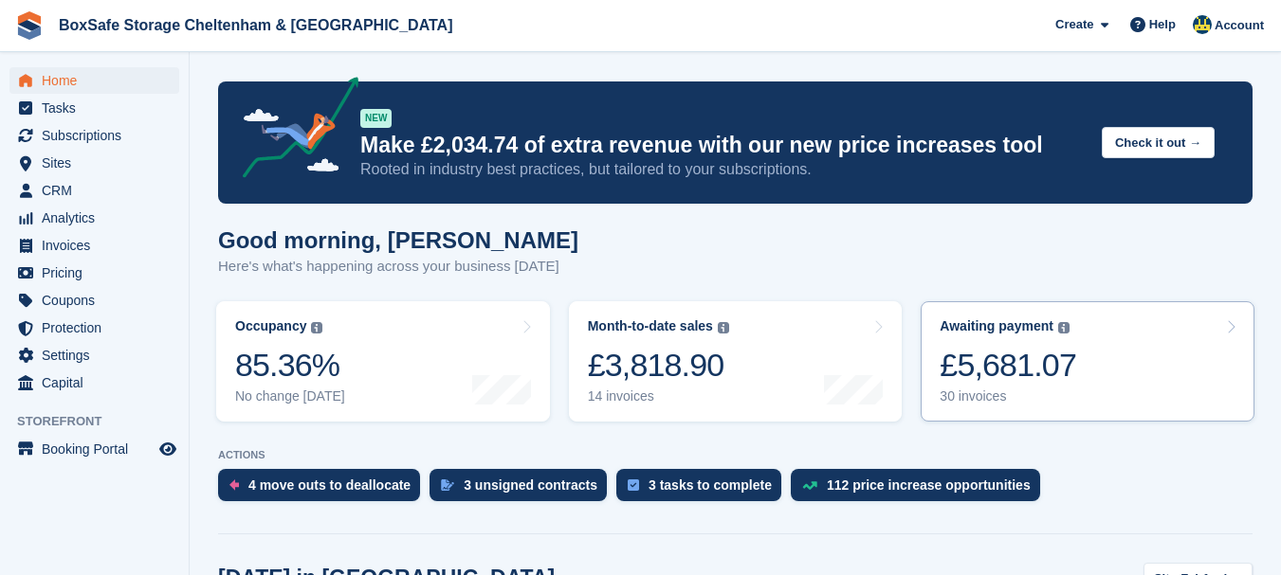
click at [1019, 380] on div "£5,681.07" at bounding box center [1008, 365] width 137 height 39
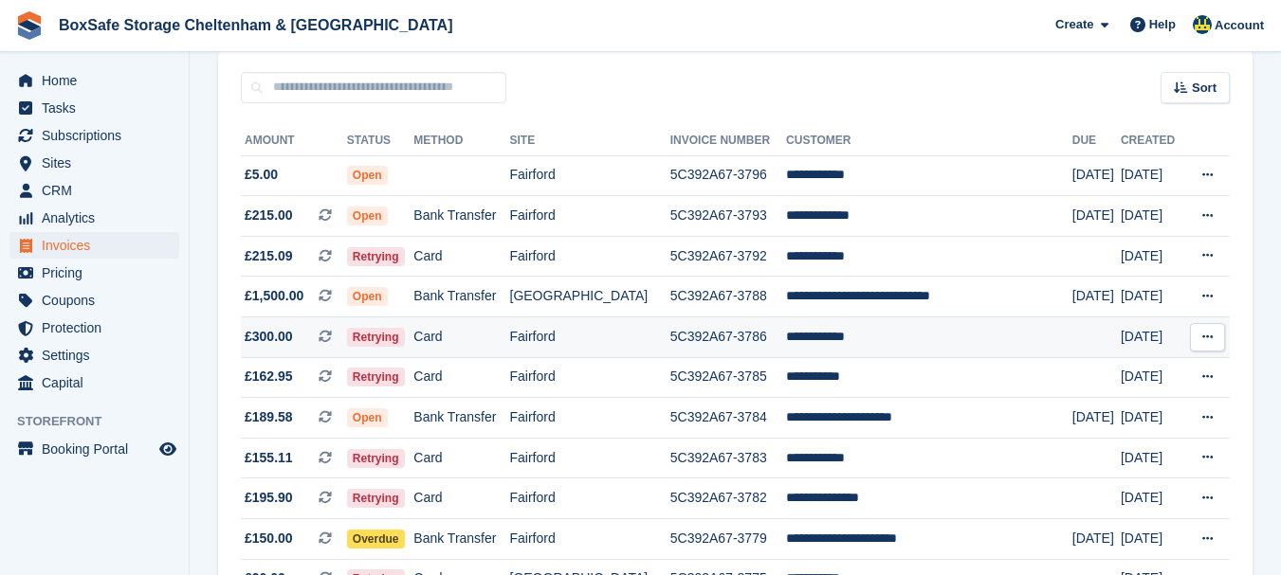
scroll to position [190, 0]
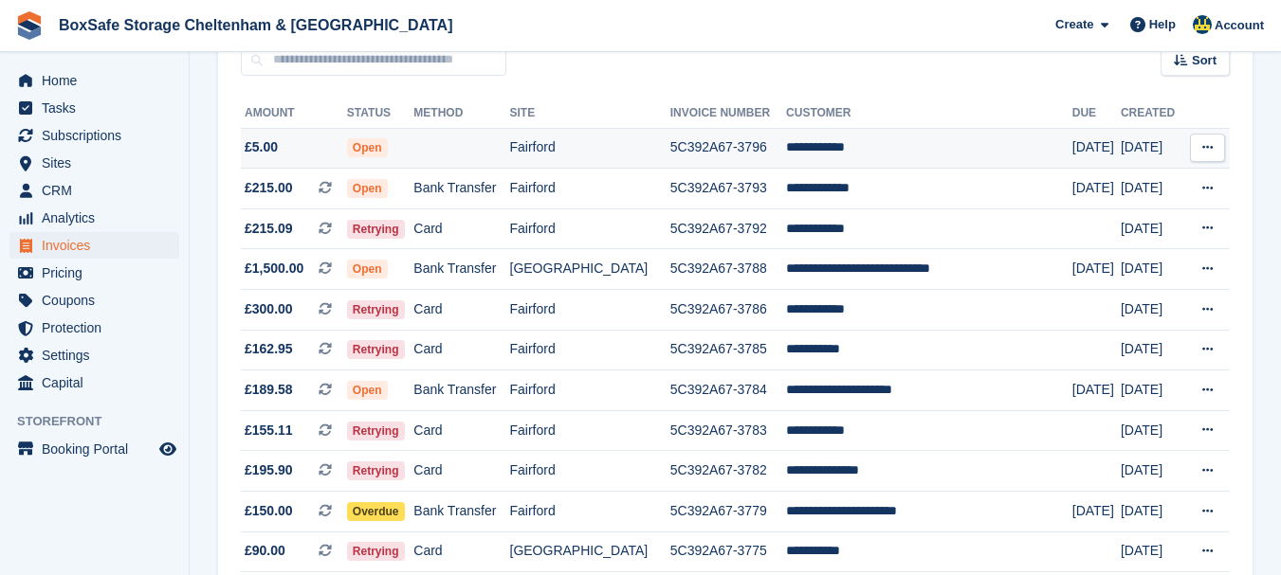
click at [849, 148] on td "**********" at bounding box center [929, 148] width 286 height 41
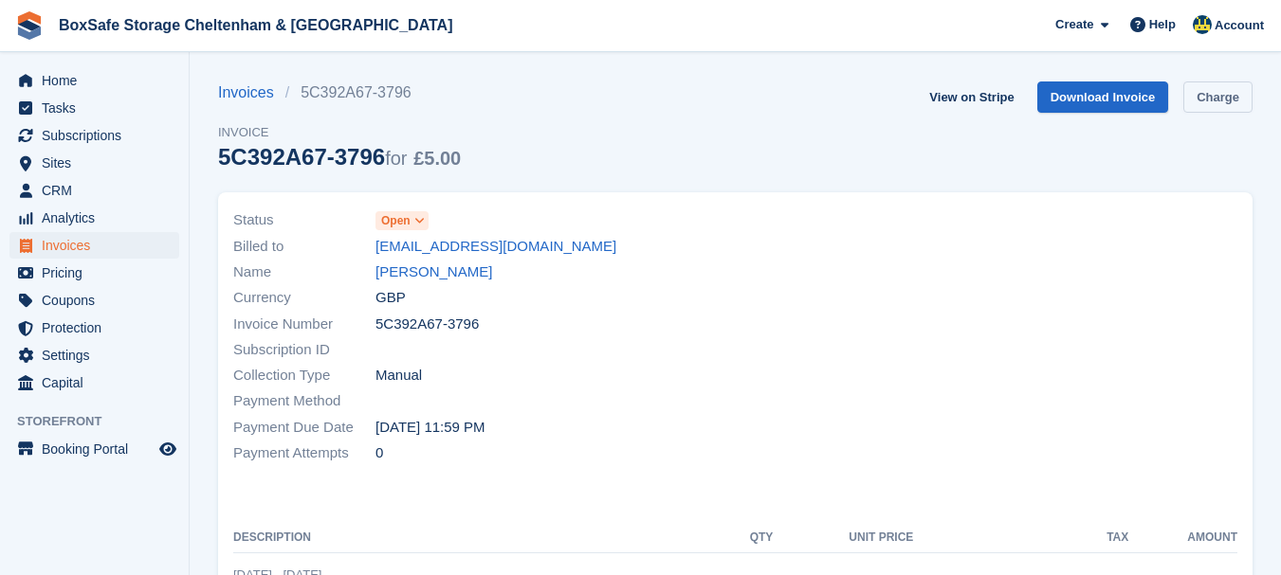
click at [1203, 97] on link "Charge" at bounding box center [1217, 97] width 69 height 31
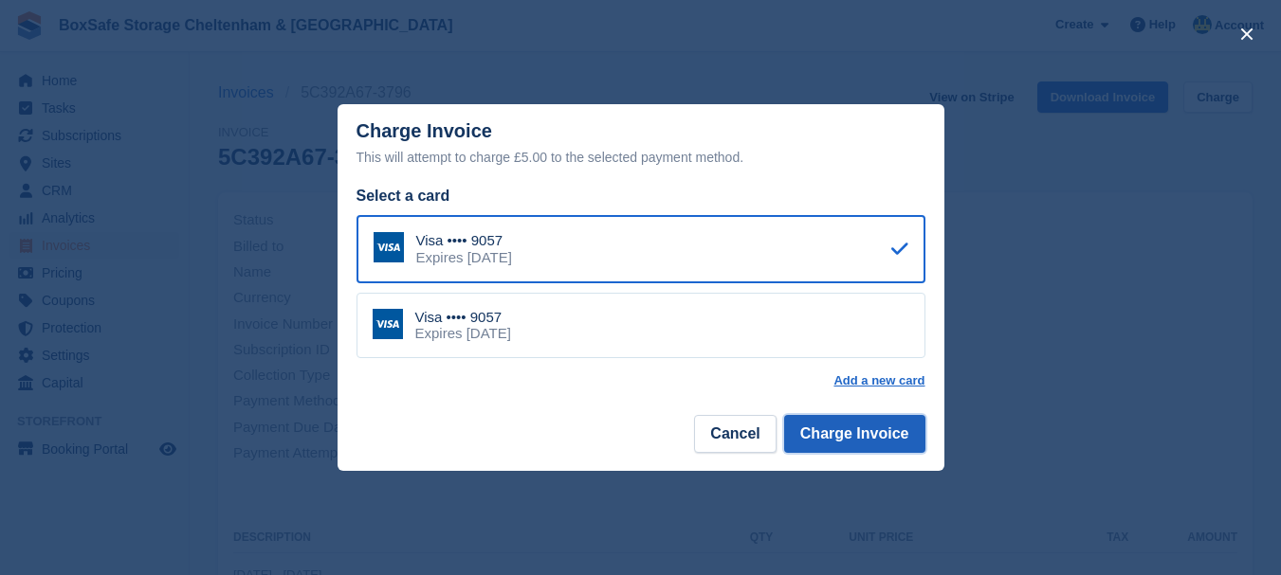
click at [880, 436] on button "Charge Invoice" at bounding box center [854, 434] width 141 height 38
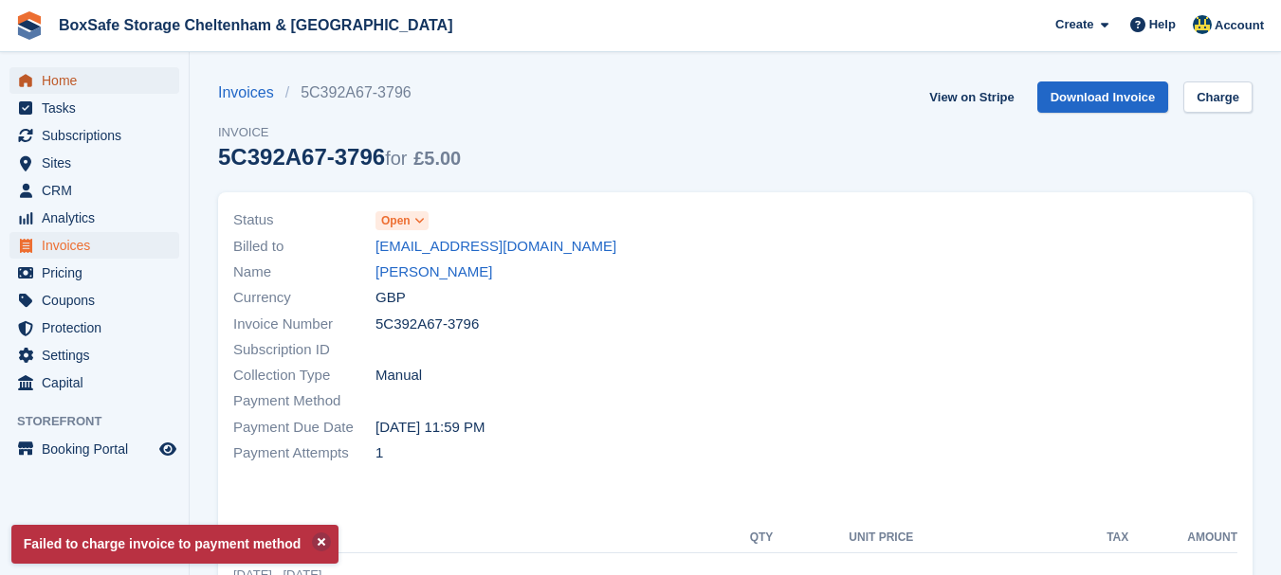
click at [90, 80] on span "Home" at bounding box center [99, 80] width 114 height 27
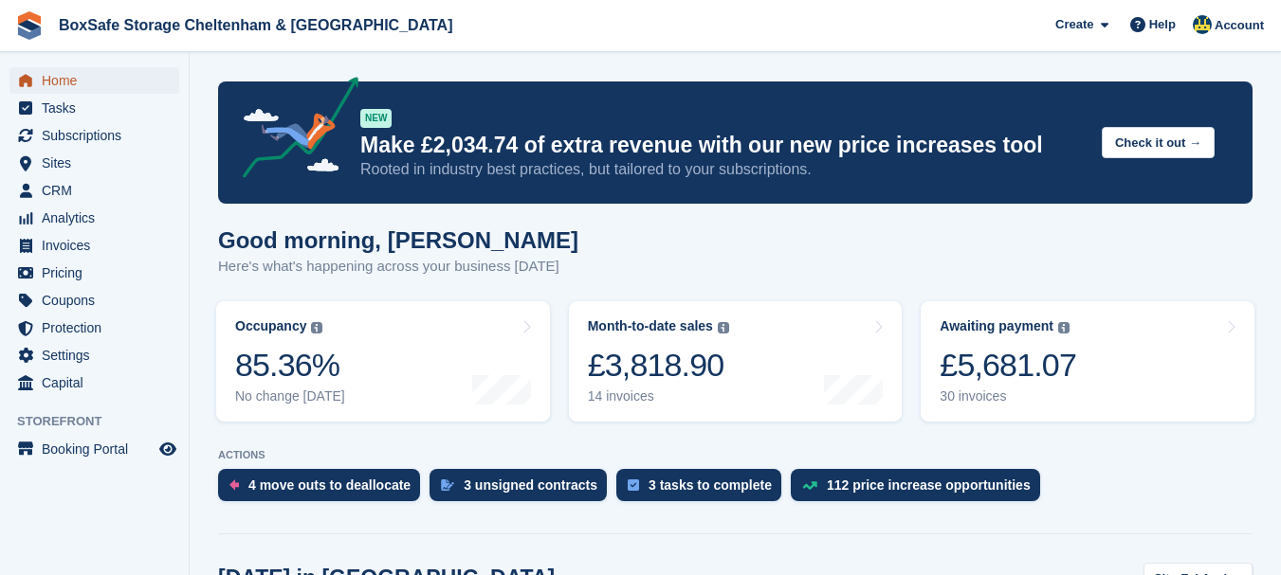
click at [108, 80] on span "Home" at bounding box center [99, 80] width 114 height 27
click at [77, 80] on span "Home" at bounding box center [99, 80] width 114 height 27
click at [106, 138] on span "Subscriptions" at bounding box center [99, 135] width 114 height 27
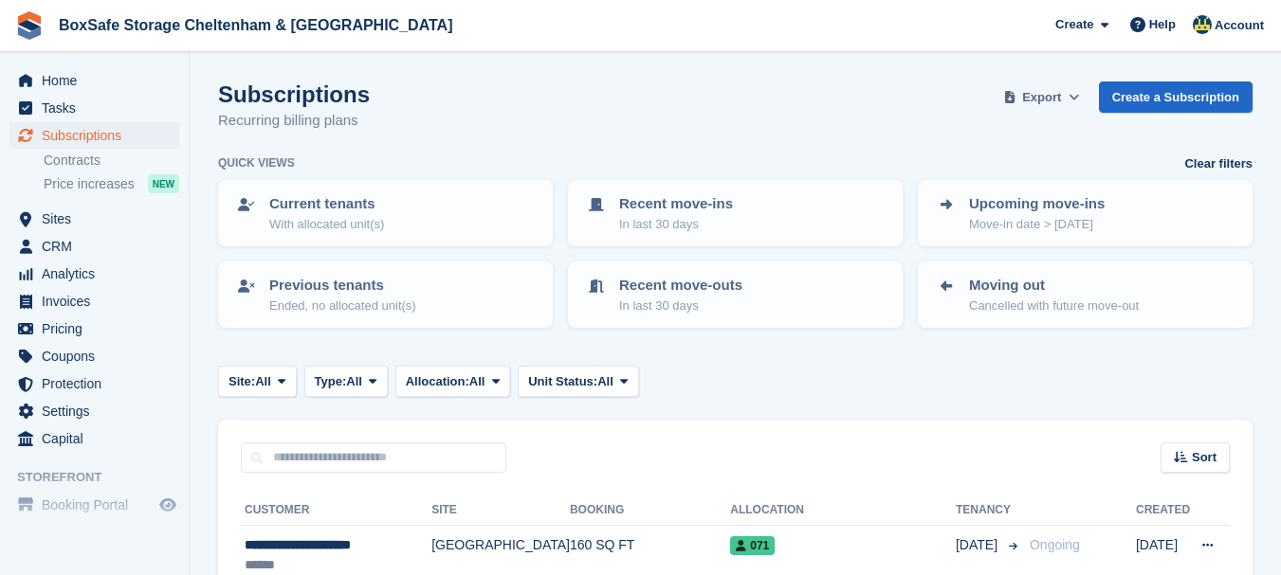
click at [1056, 90] on span "Export" at bounding box center [1041, 97] width 39 height 19
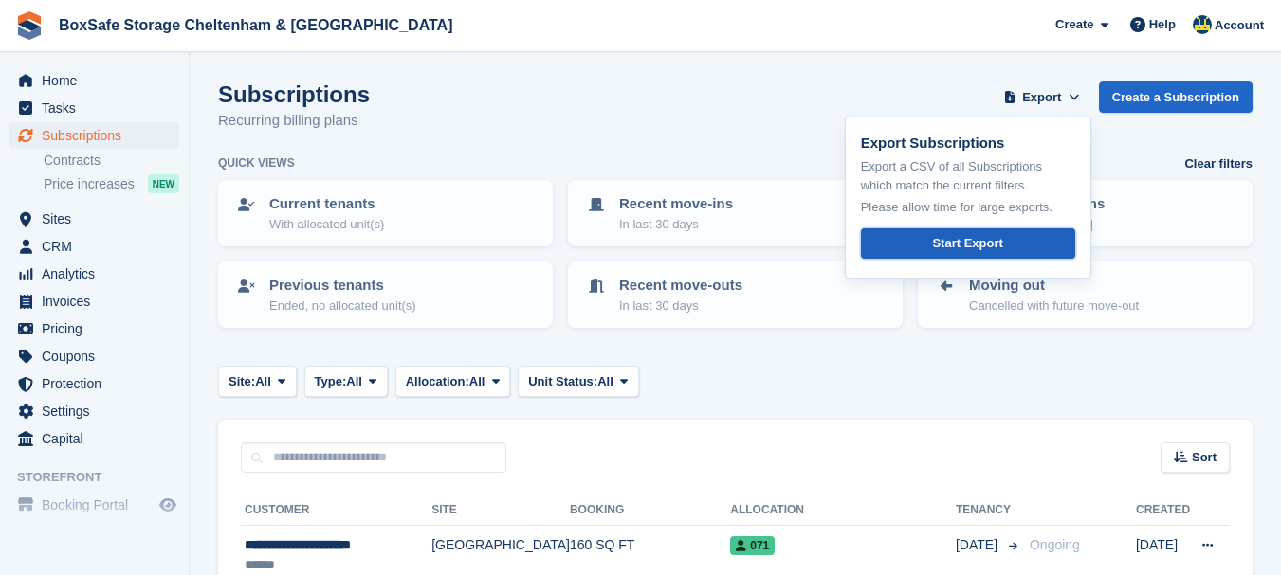
click at [980, 245] on div "Start Export" at bounding box center [967, 243] width 70 height 19
click at [82, 88] on span "Home" at bounding box center [99, 80] width 114 height 27
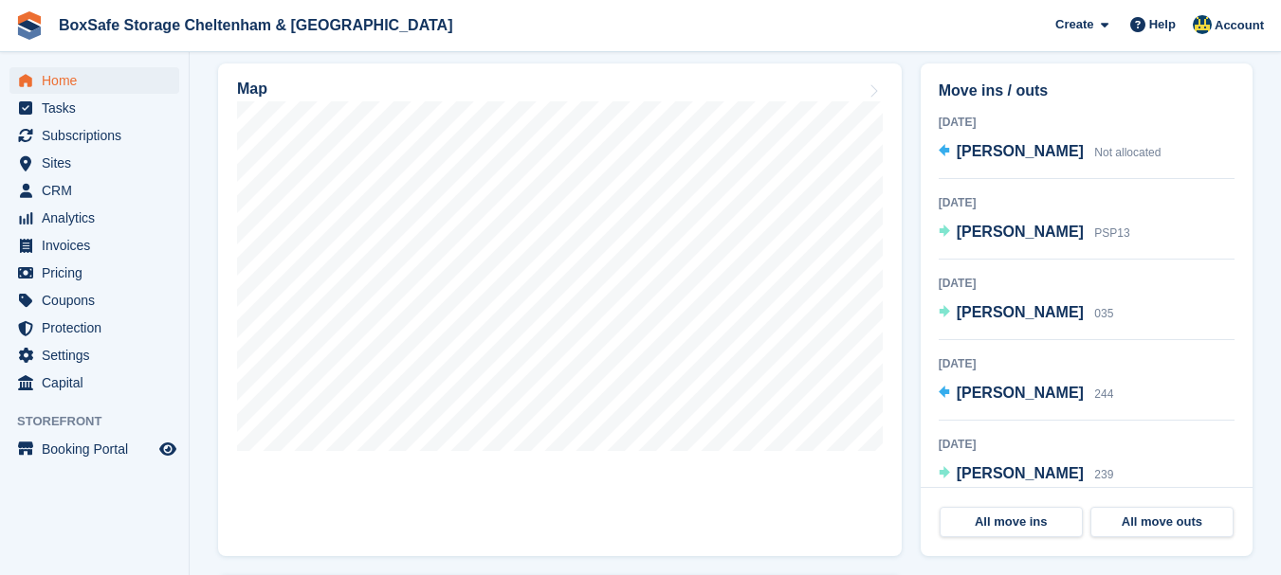
scroll to position [569, 0]
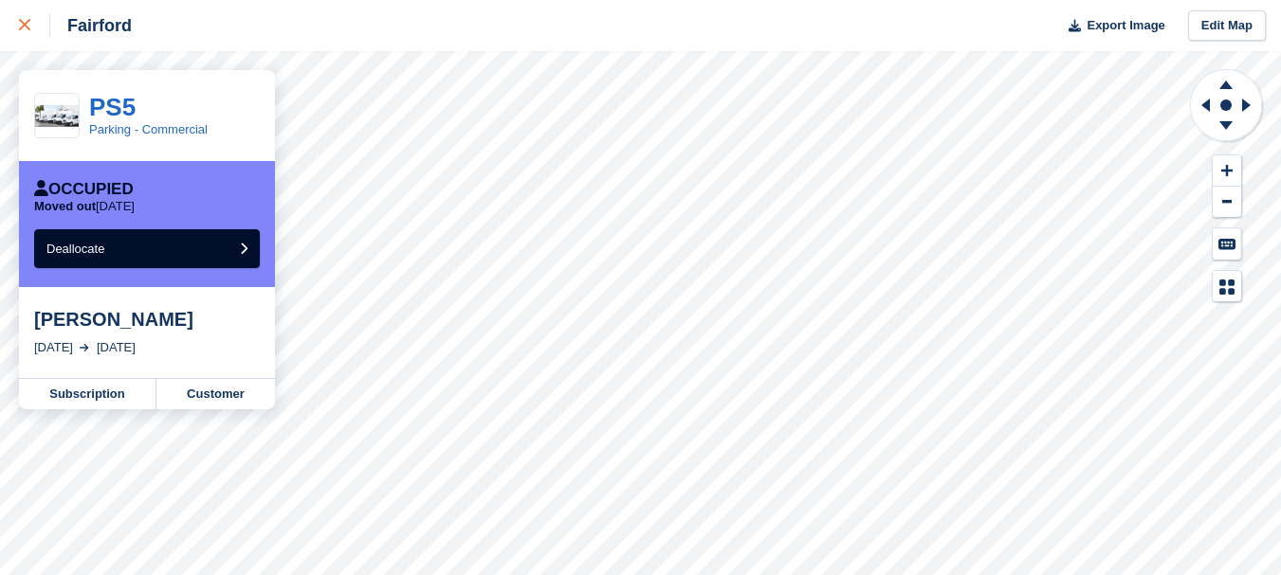
click at [26, 22] on icon at bounding box center [24, 24] width 11 height 11
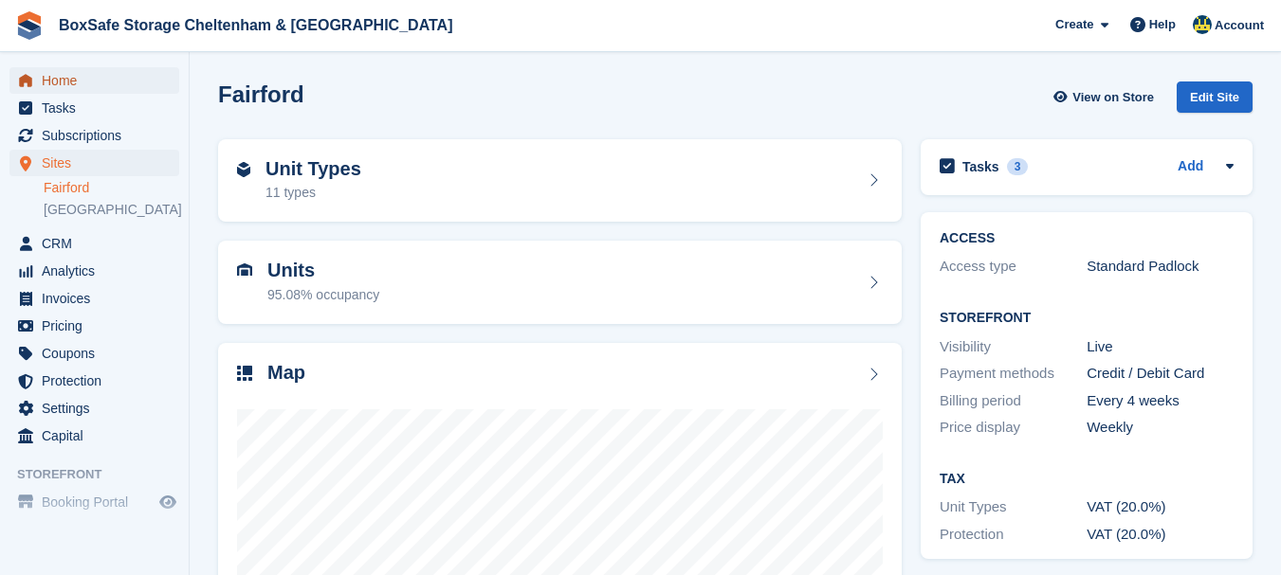
click at [59, 87] on span "Home" at bounding box center [99, 80] width 114 height 27
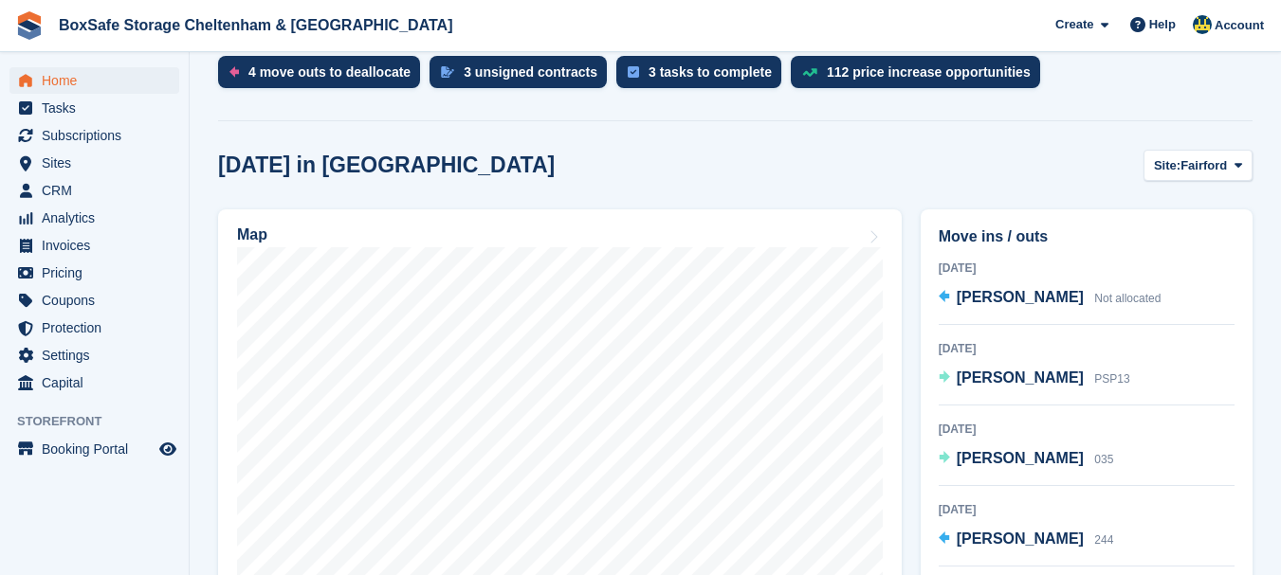
scroll to position [430, 0]
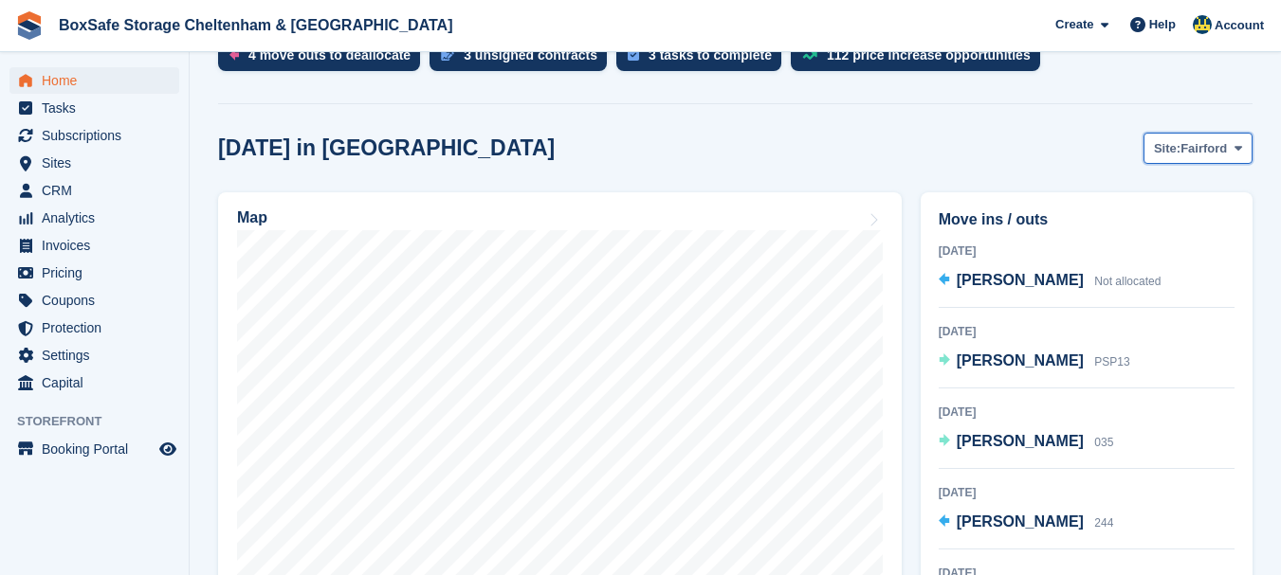
click at [1189, 163] on button "Site: Fairford" at bounding box center [1197, 148] width 109 height 31
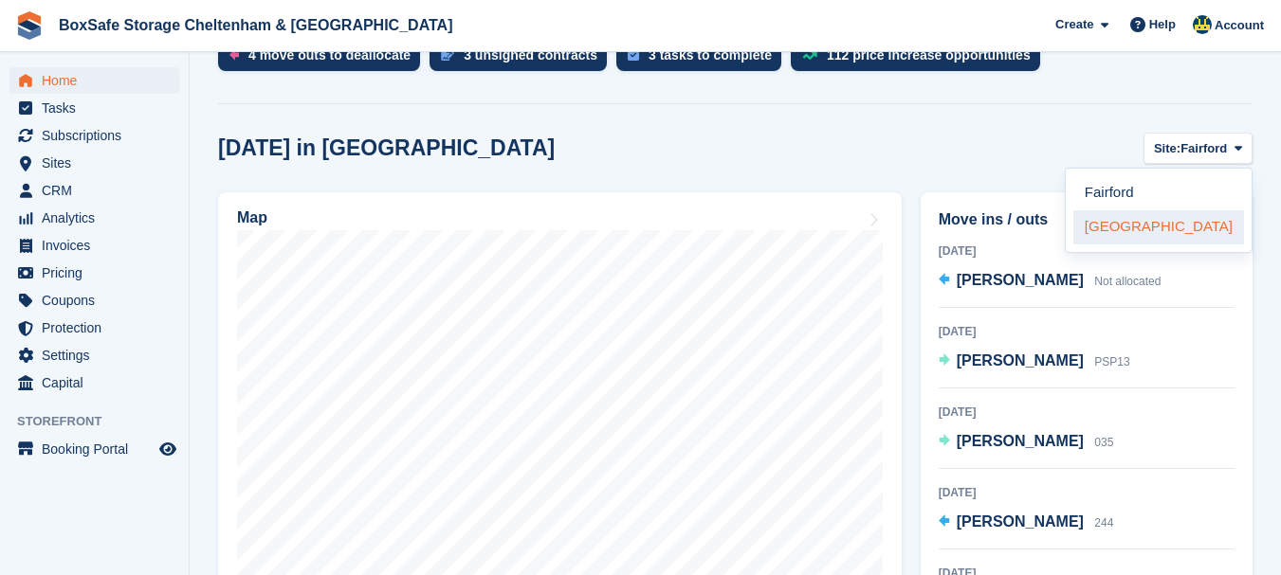
click at [1149, 227] on link "[GEOGRAPHIC_DATA]" at bounding box center [1158, 227] width 171 height 34
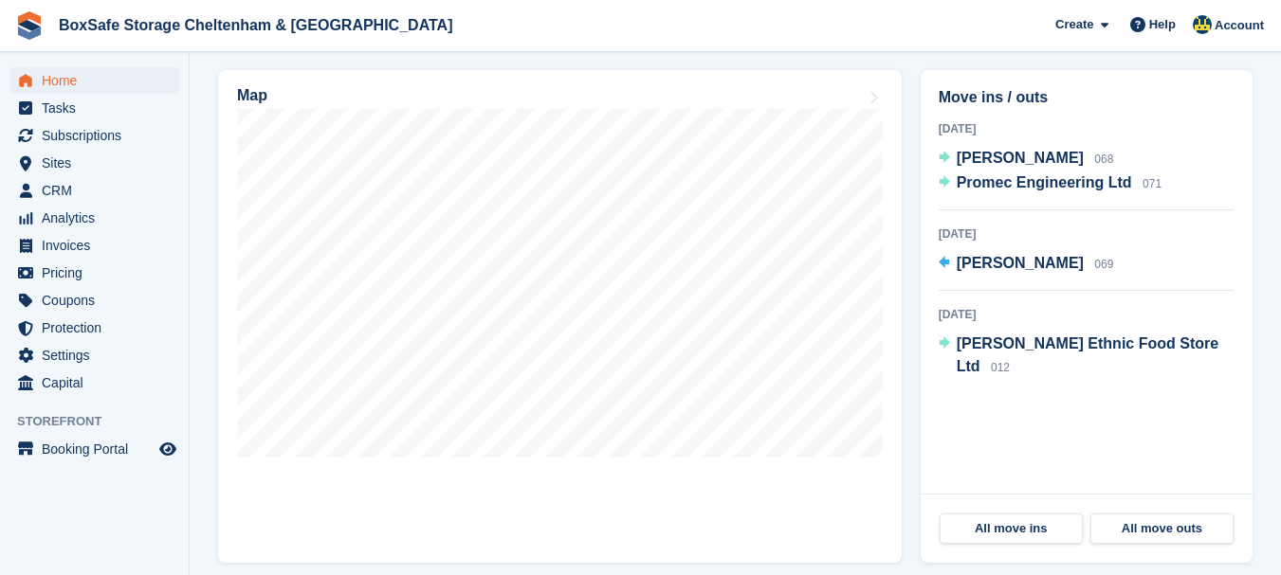
scroll to position [576, 0]
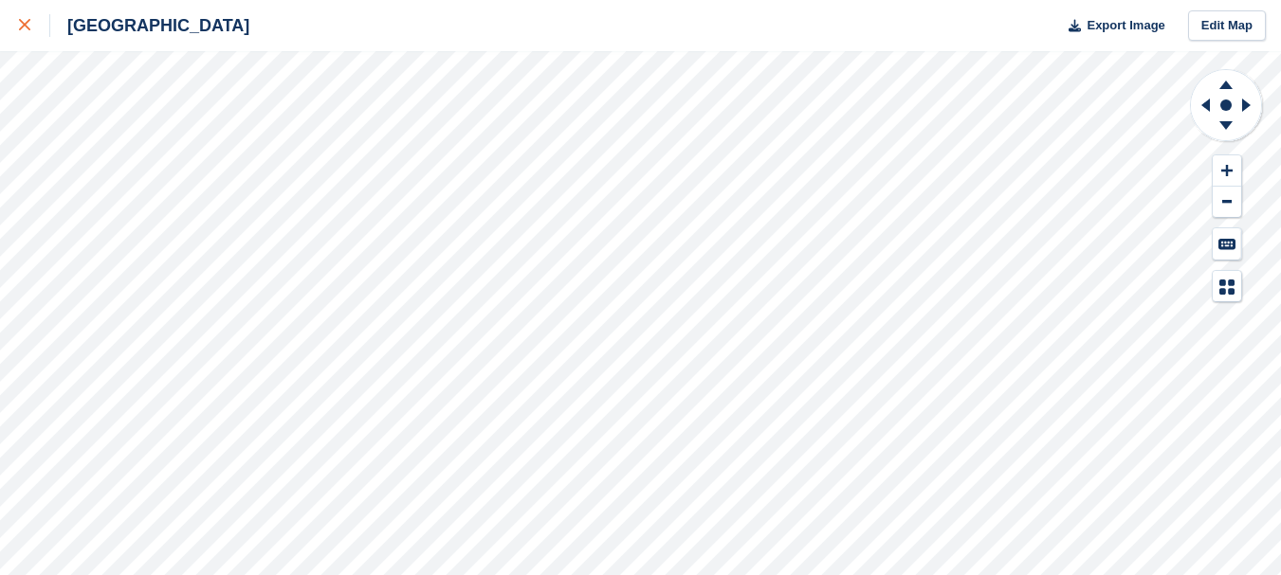
click at [30, 28] on div at bounding box center [34, 25] width 31 height 23
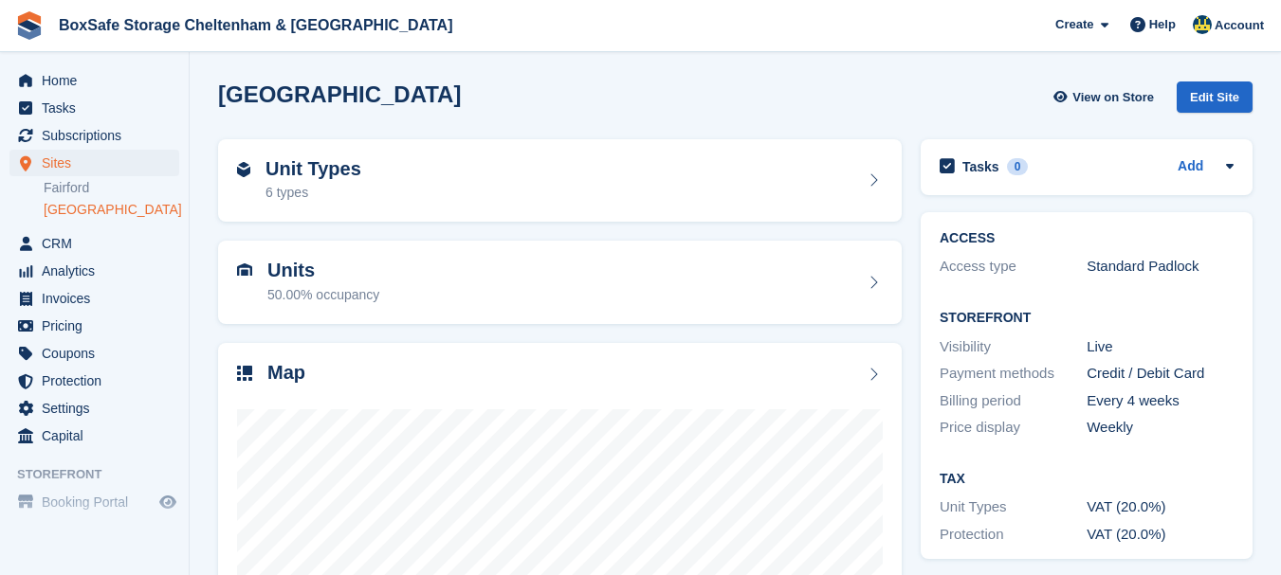
click at [102, 94] on ul "Home" at bounding box center [94, 80] width 189 height 27
click at [93, 82] on span "Home" at bounding box center [99, 80] width 114 height 27
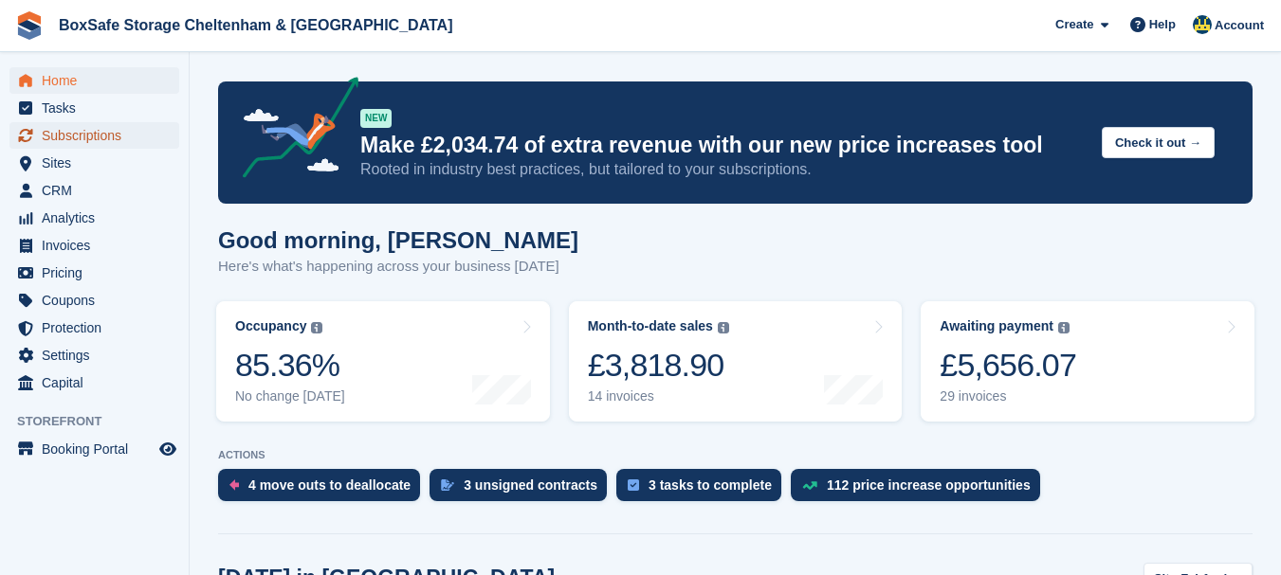
click at [96, 146] on span "Subscriptions" at bounding box center [99, 135] width 114 height 27
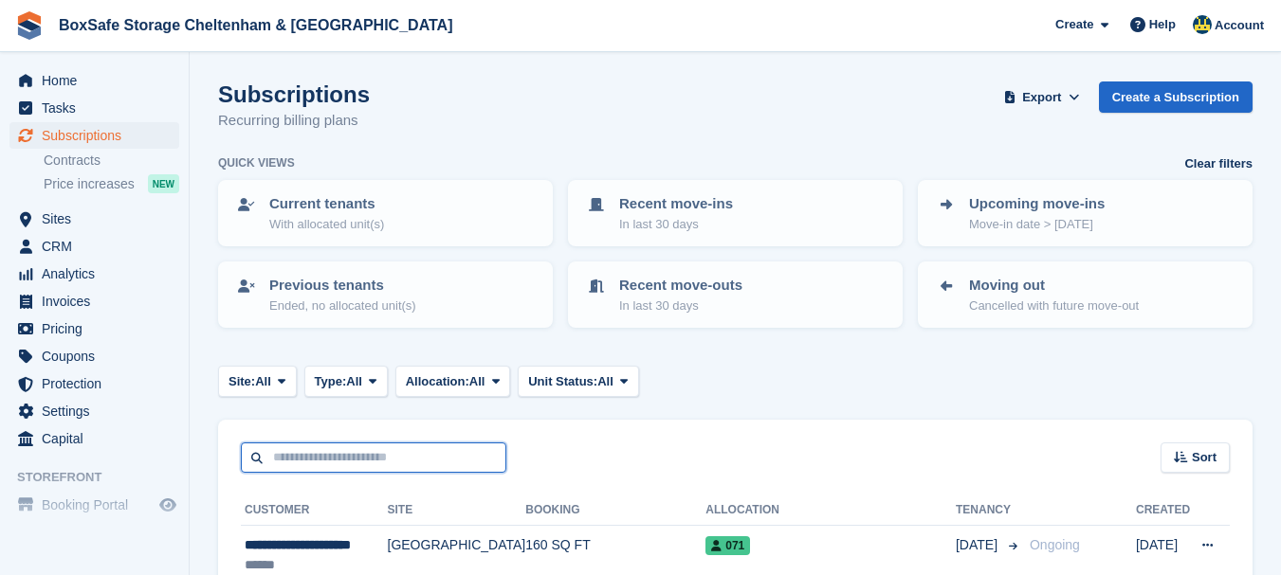
click at [327, 462] on input "text" at bounding box center [373, 458] width 265 height 31
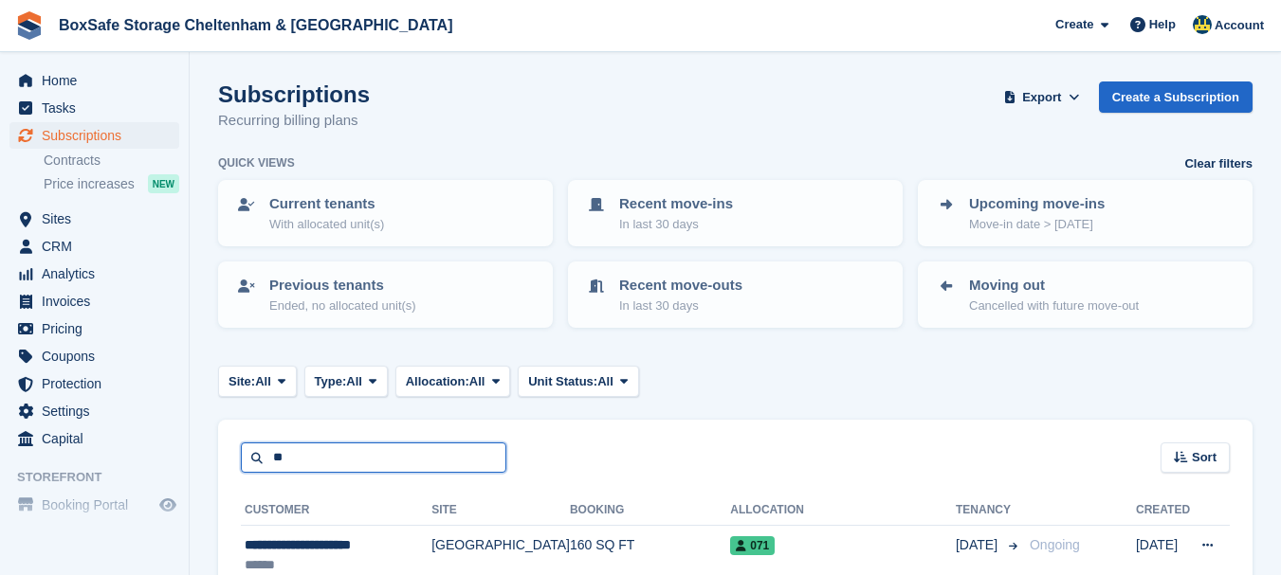
type input "*"
type input "*****"
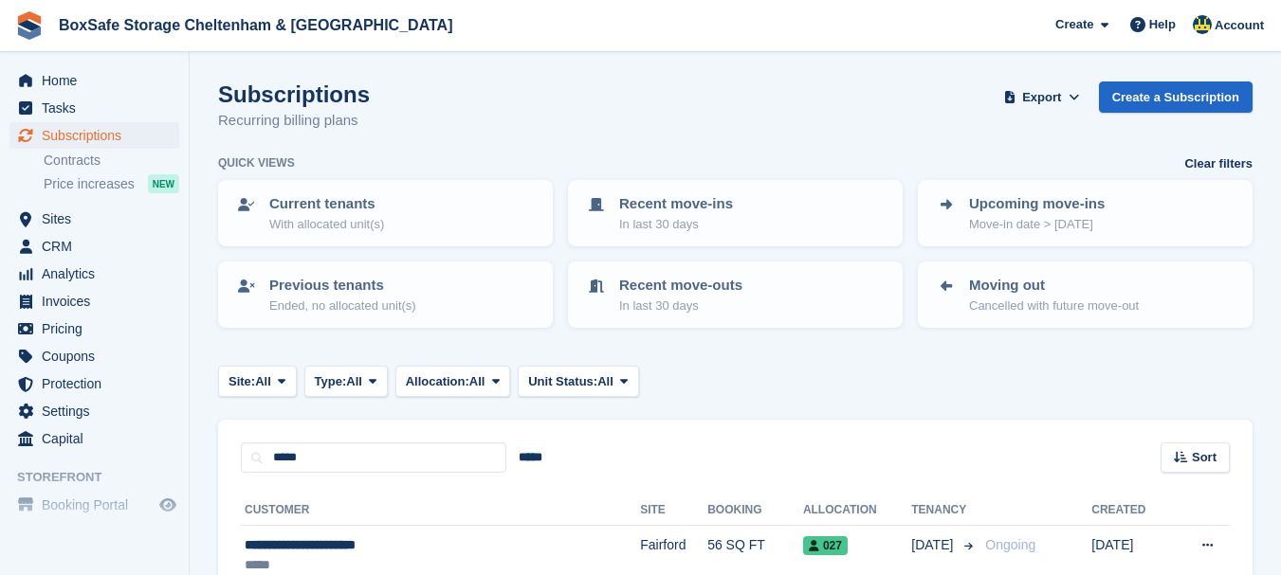
click at [205, 444] on section "Subscriptions Recurring billing plans Export Export Subscriptions Export a CSV …" at bounding box center [735, 581] width 1091 height 1163
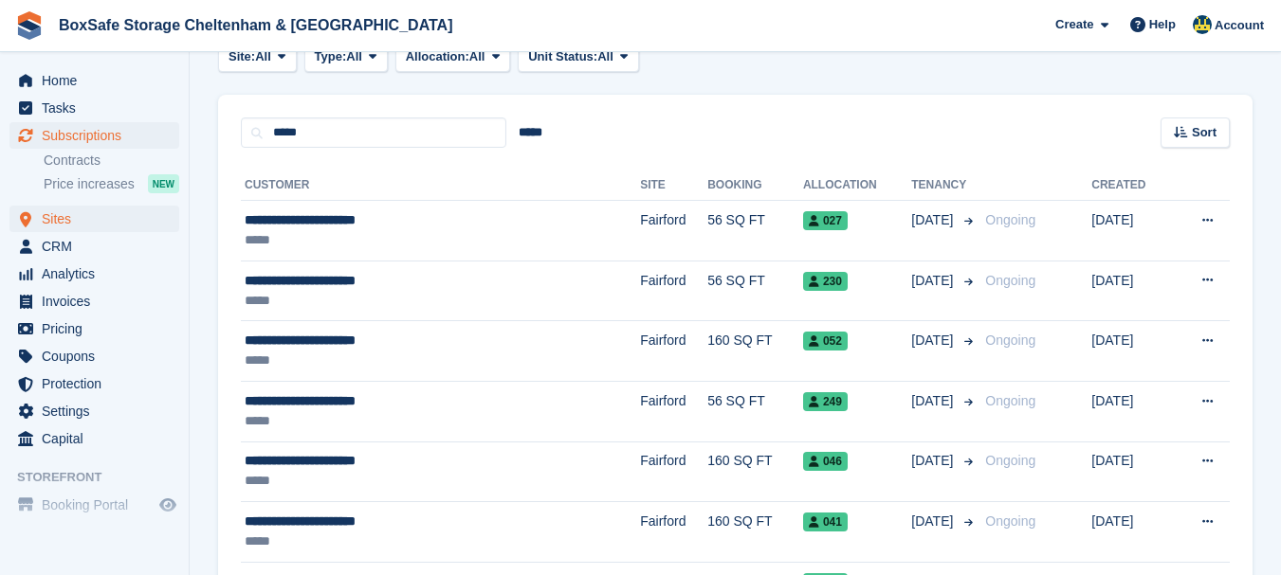
scroll to position [322, 0]
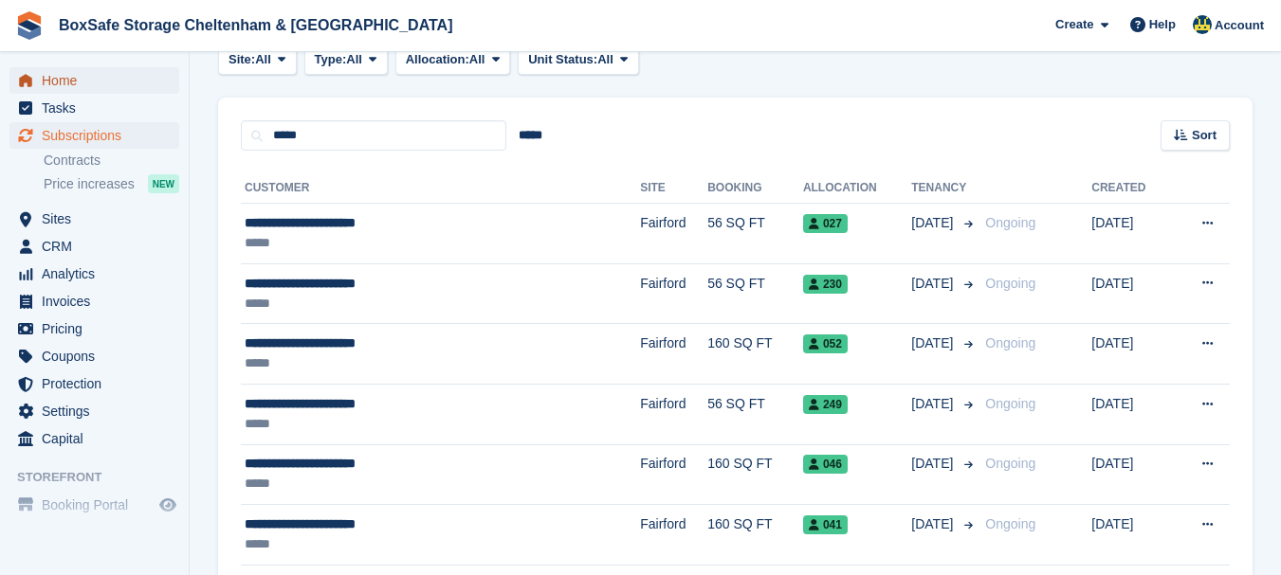
click at [75, 87] on span "Home" at bounding box center [99, 80] width 114 height 27
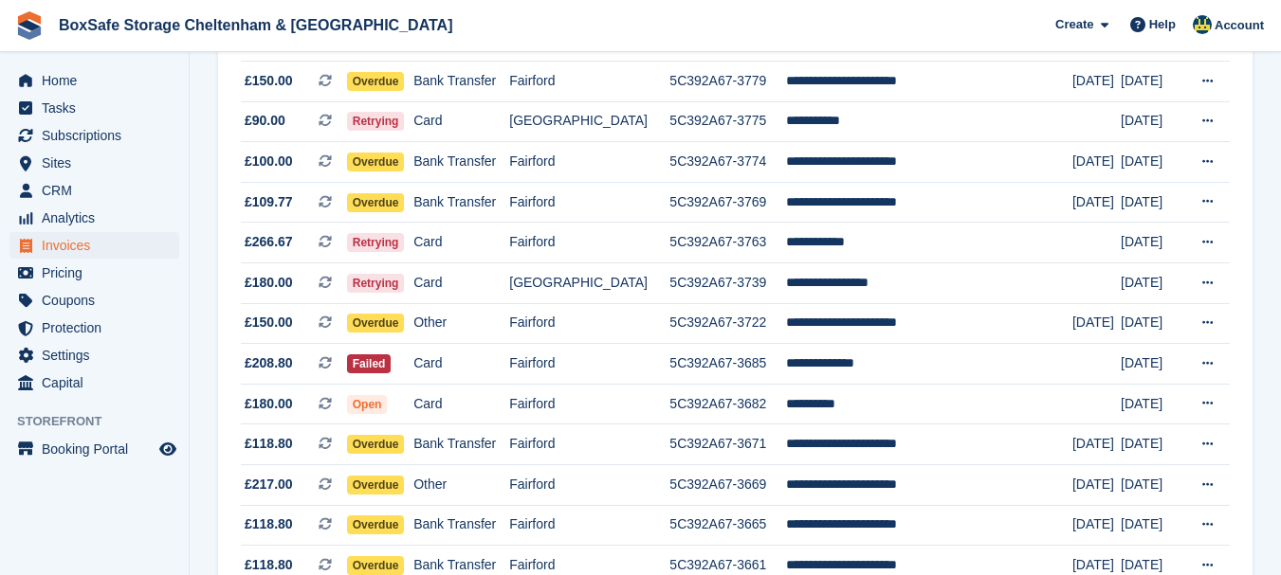
scroll to position [617, 0]
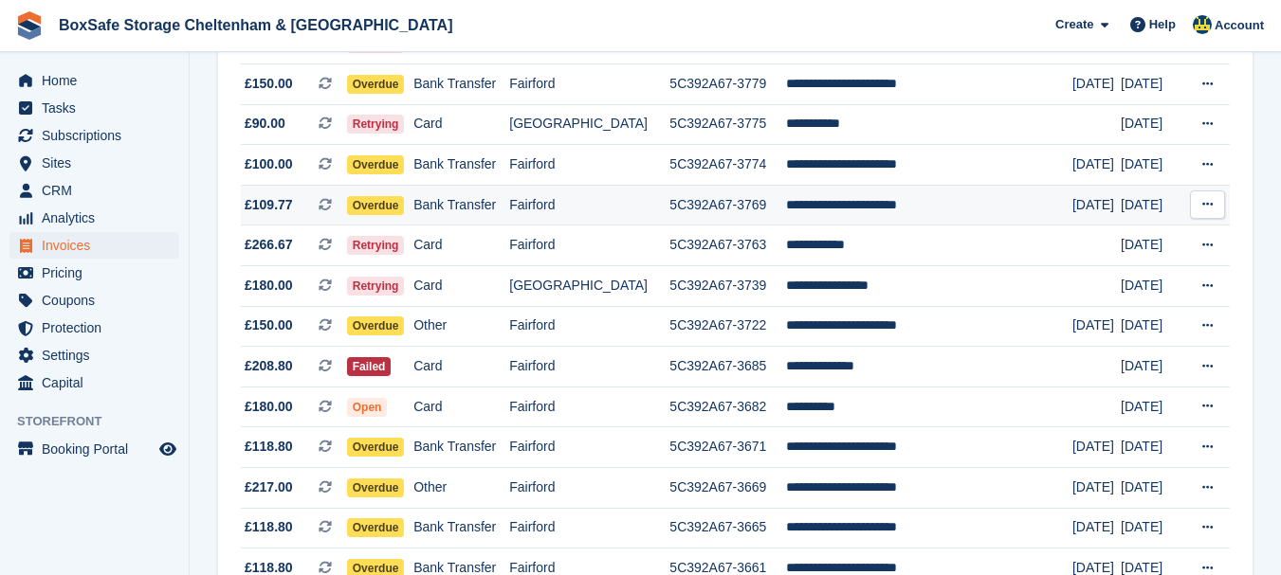
click at [721, 209] on td "5C392A67-3769" at bounding box center [727, 205] width 116 height 41
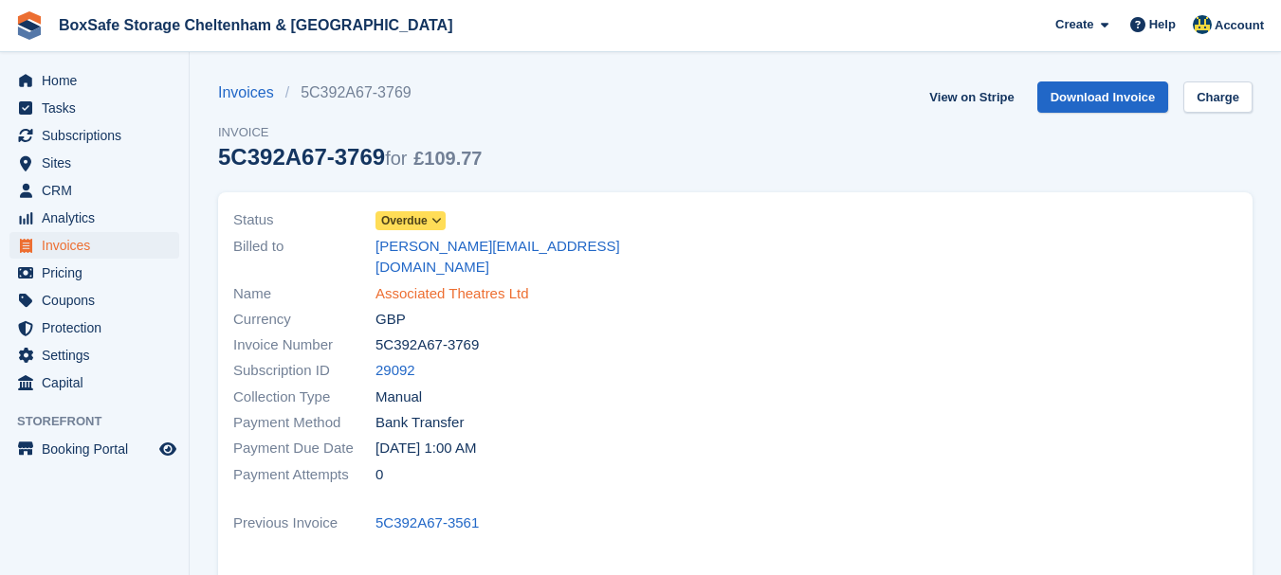
click at [447, 283] on link "Associated Theatres Ltd" at bounding box center [451, 294] width 153 height 22
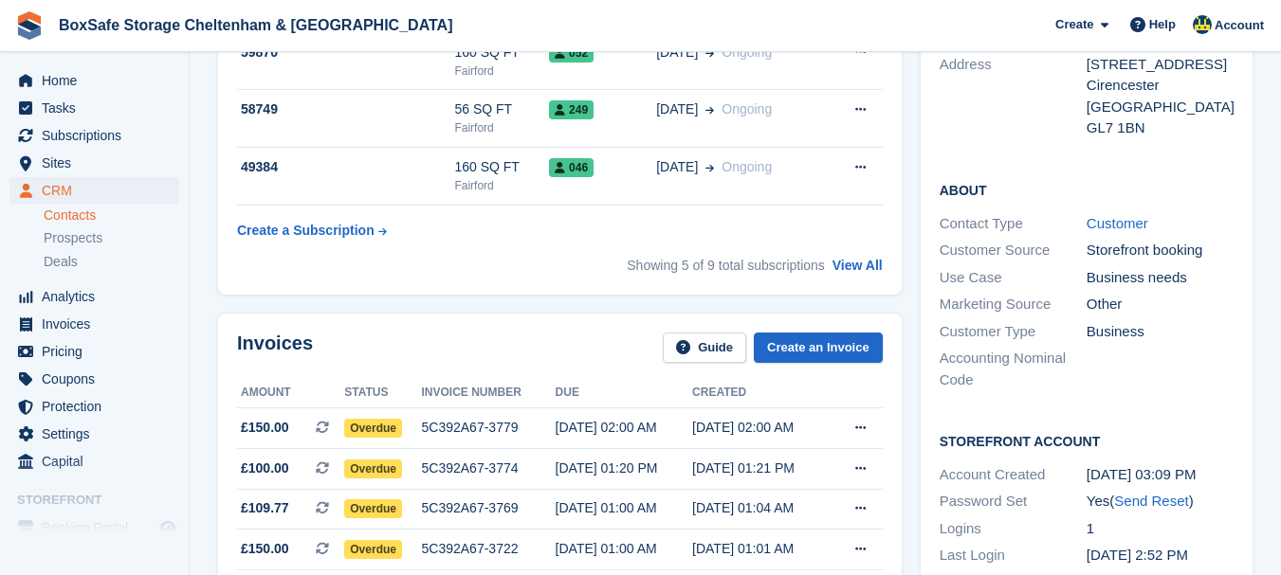
scroll to position [303, 0]
click at [82, 82] on span "Home" at bounding box center [99, 80] width 114 height 27
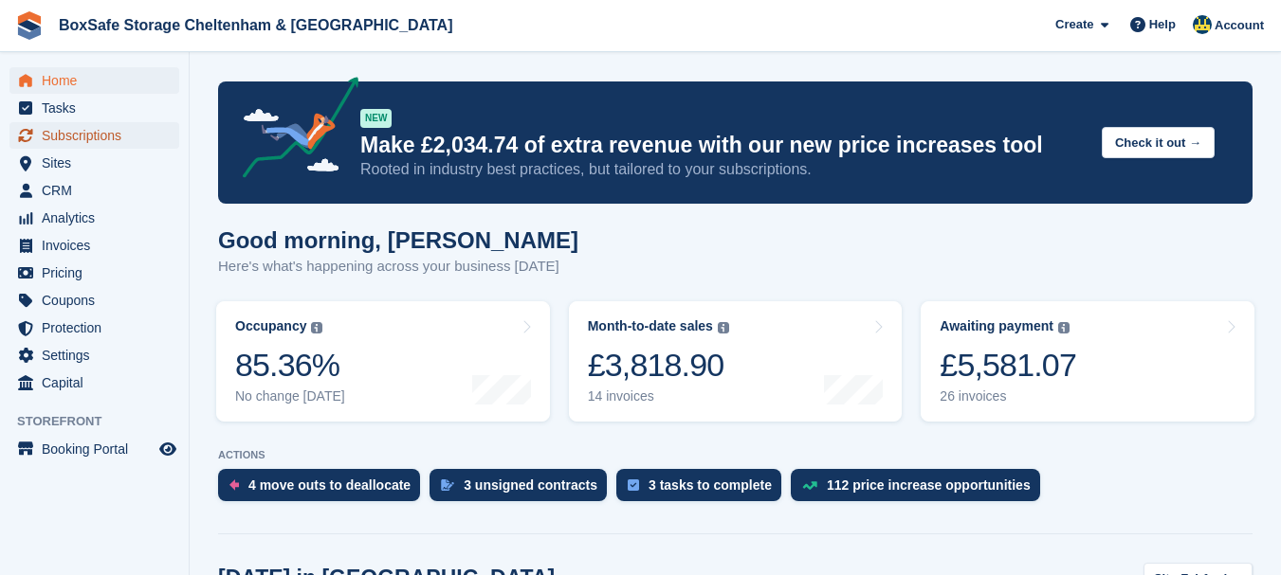
click at [74, 134] on span "Subscriptions" at bounding box center [99, 135] width 114 height 27
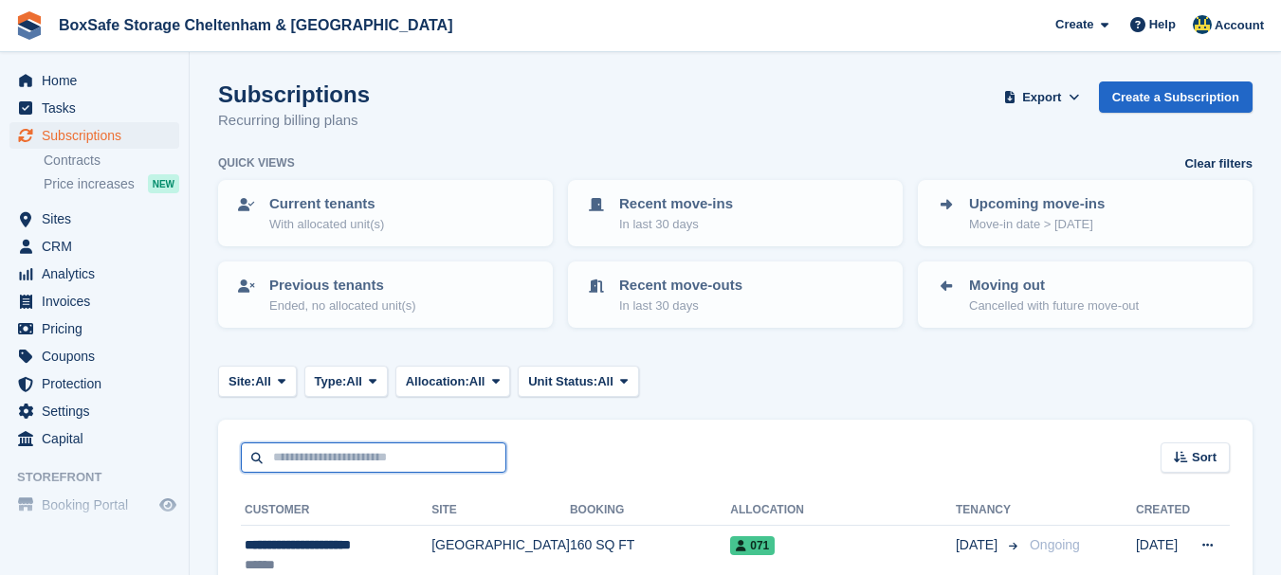
click at [356, 450] on input "text" at bounding box center [373, 458] width 265 height 31
type input "***"
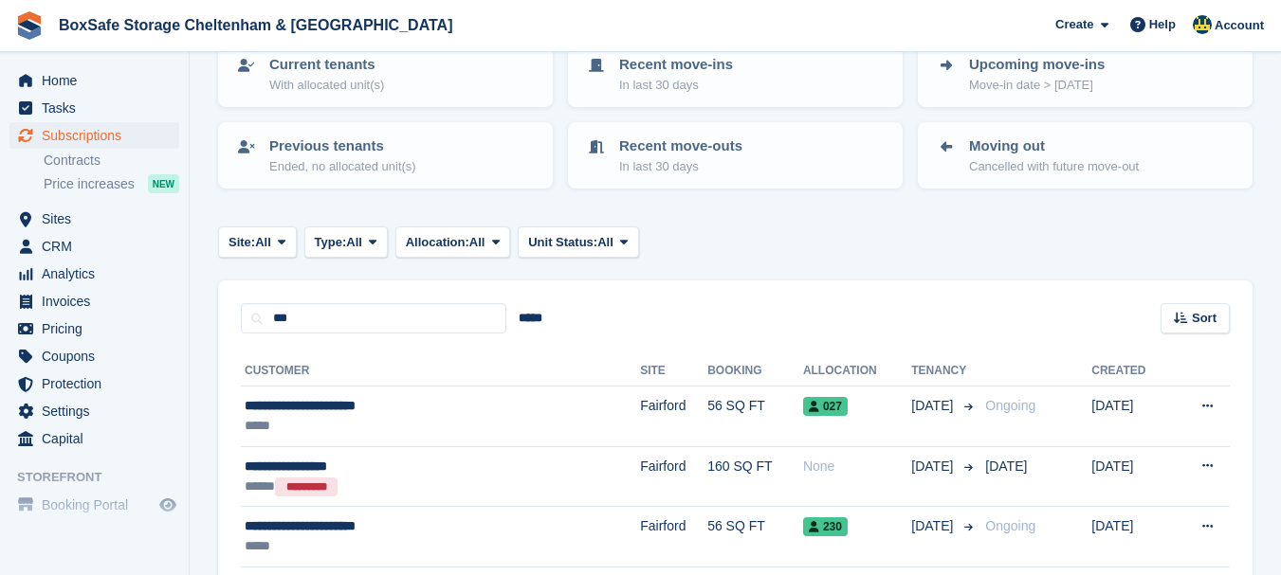
scroll to position [190, 0]
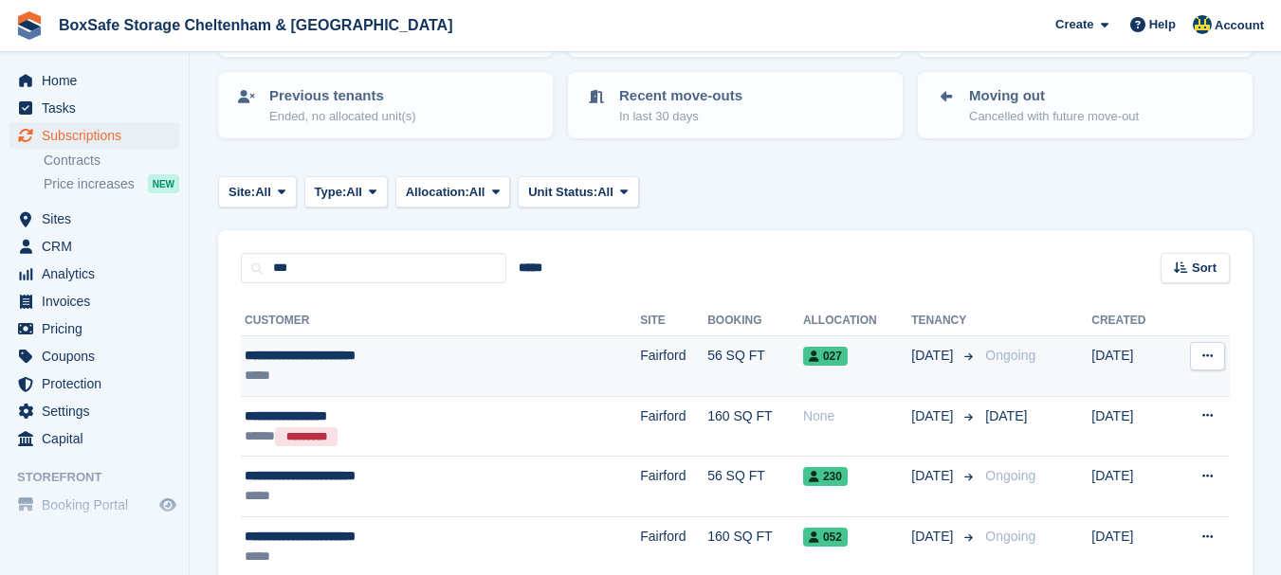
click at [342, 357] on div "**********" at bounding box center [378, 356] width 267 height 20
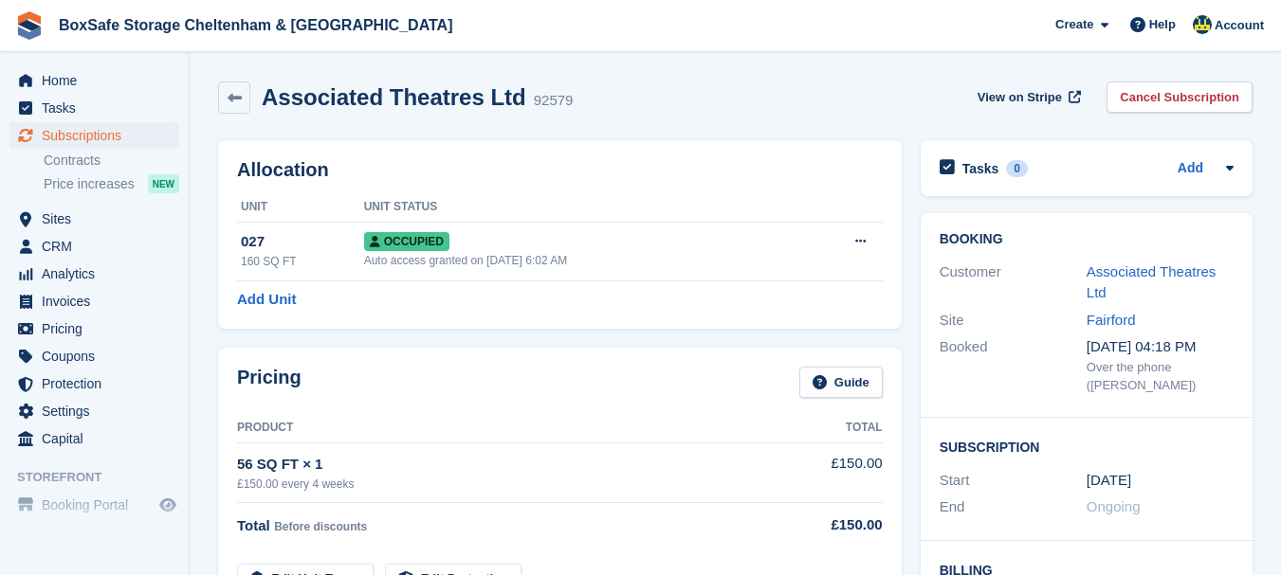
click at [1137, 283] on div "Associated Theatres Ltd" at bounding box center [1159, 283] width 147 height 43
click at [1140, 266] on link "Associated Theatres Ltd" at bounding box center [1150, 283] width 129 height 38
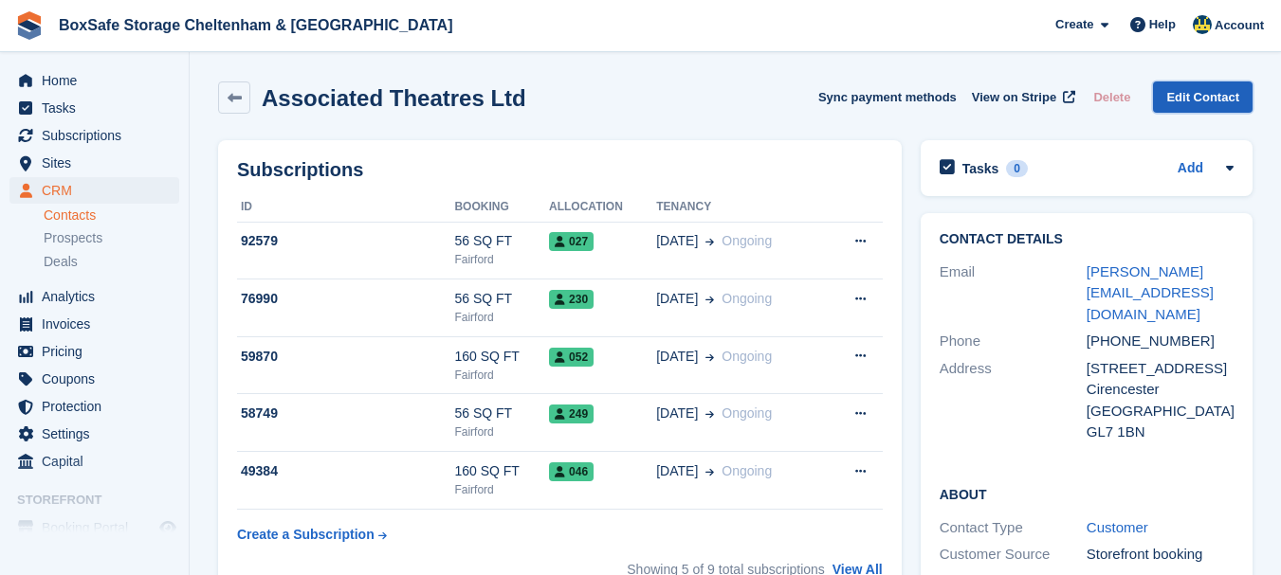
click at [1196, 90] on link "Edit Contact" at bounding box center [1203, 97] width 100 height 31
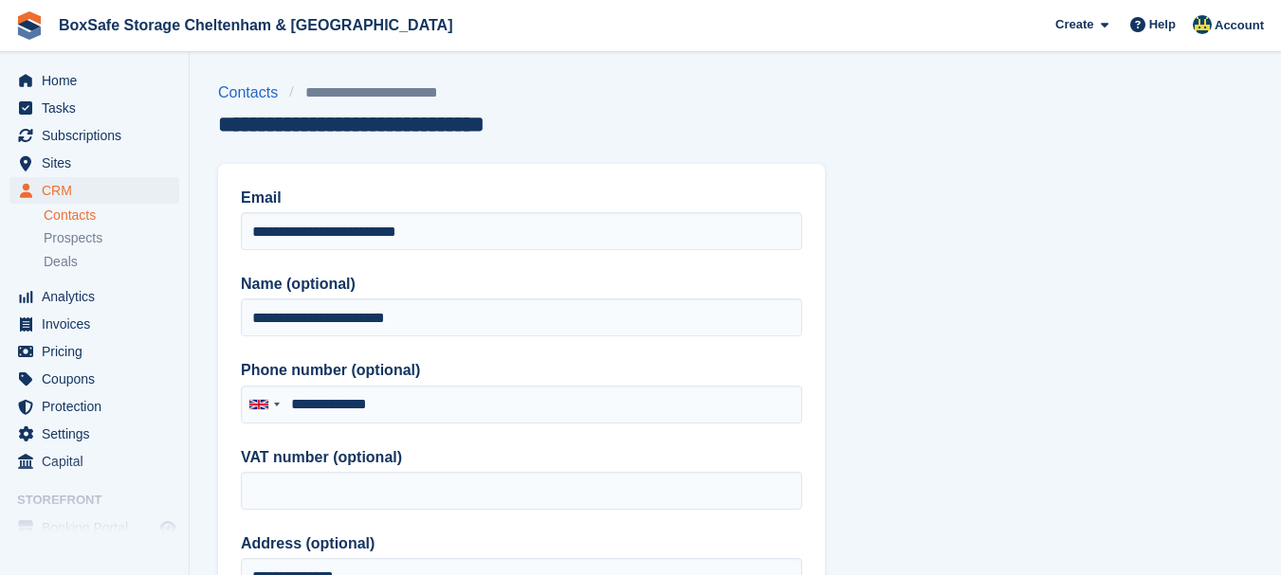
type input "**********"
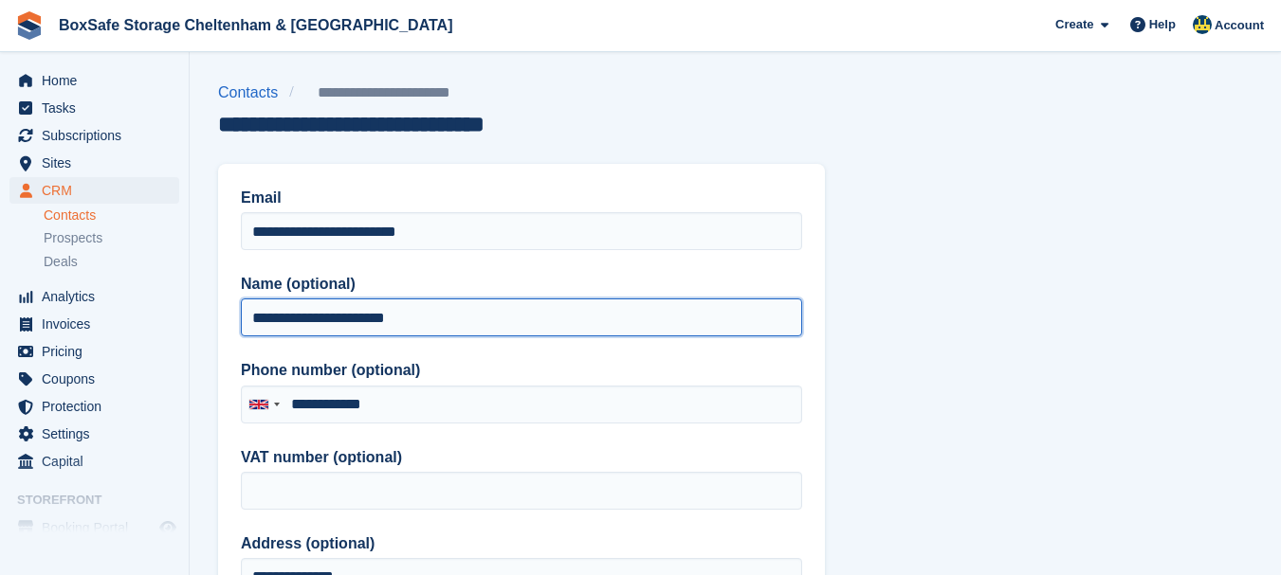
drag, startPoint x: 465, startPoint y: 311, endPoint x: 0, endPoint y: 282, distance: 465.5
paste input "text"
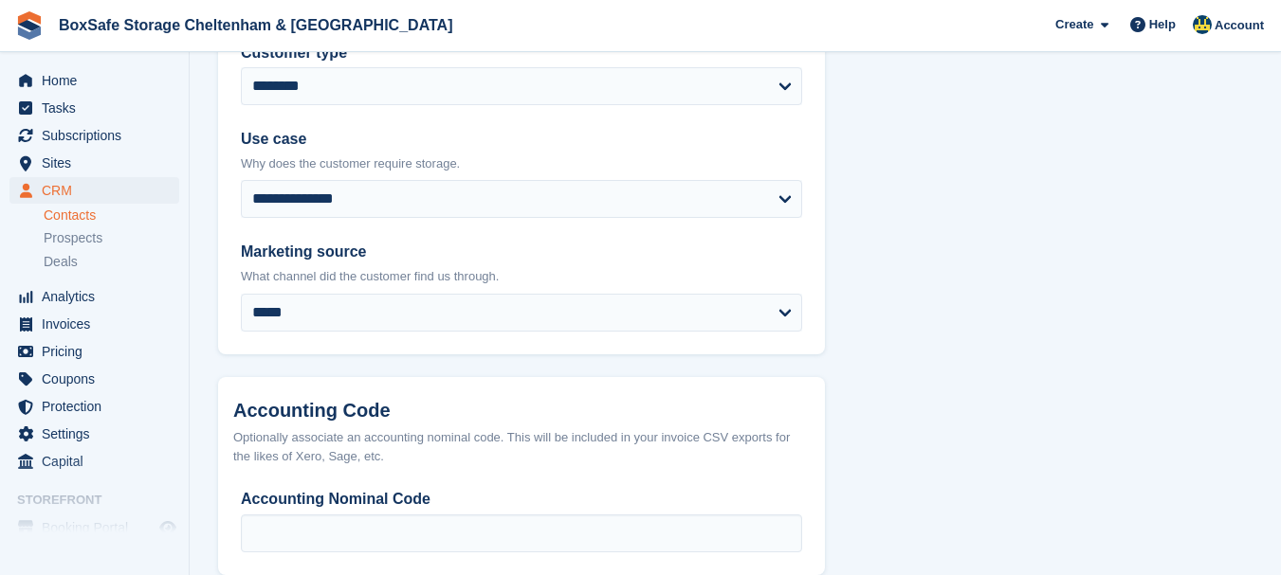
scroll to position [1040, 0]
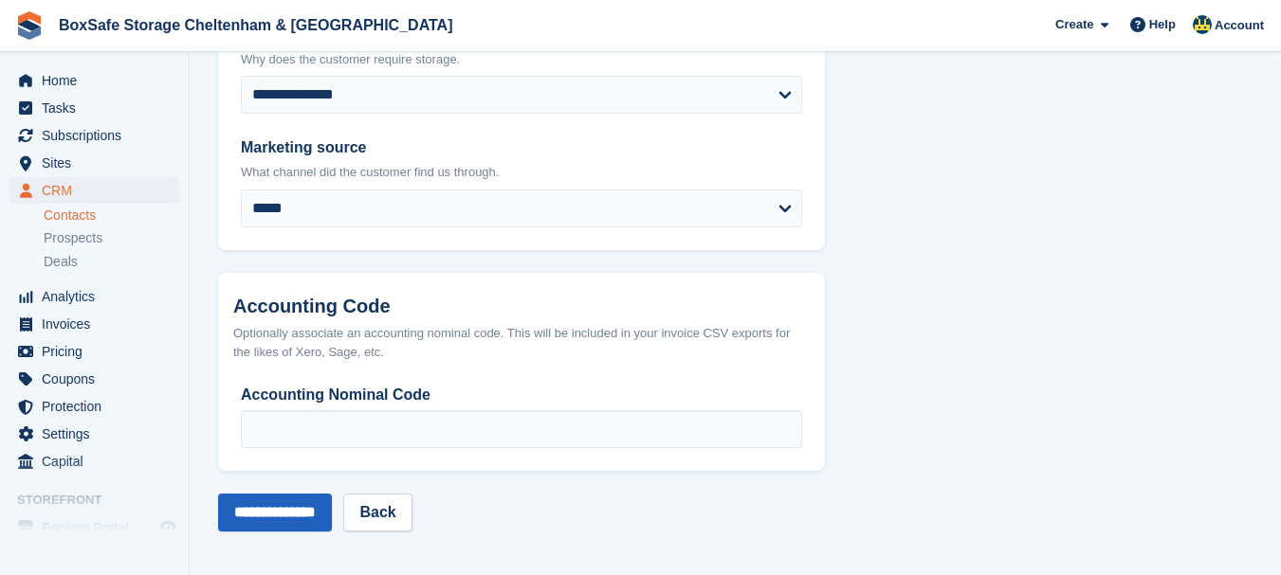
type input "**********"
click at [246, 522] on input "**********" at bounding box center [275, 513] width 114 height 38
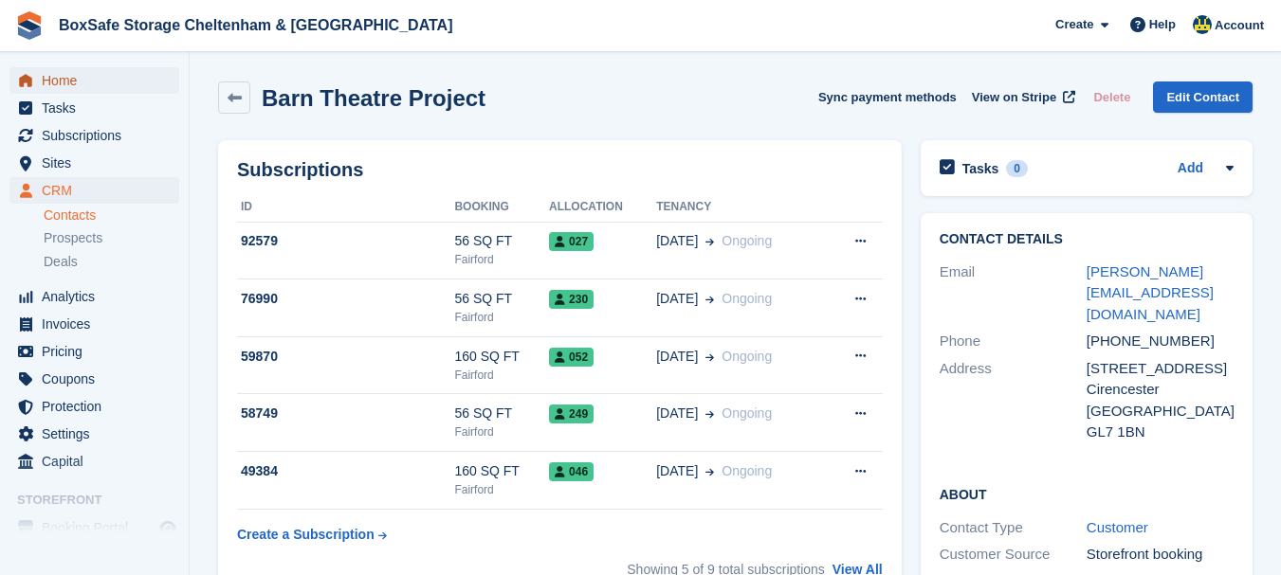
click at [75, 84] on span "Home" at bounding box center [99, 80] width 114 height 27
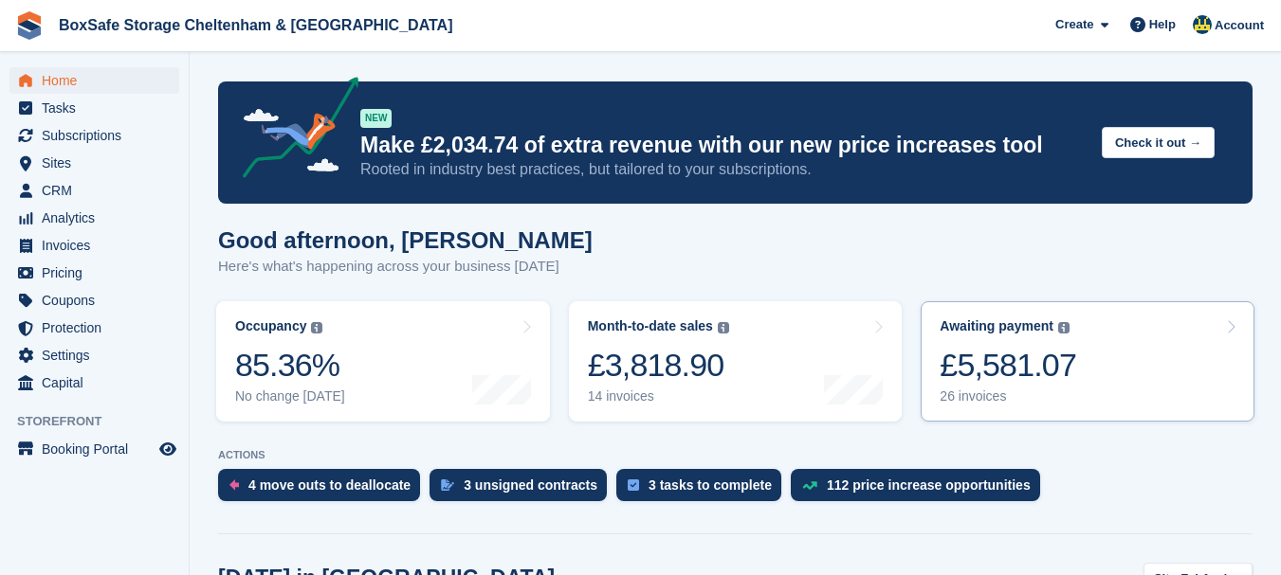
click at [1030, 374] on div "£5,581.07" at bounding box center [1008, 365] width 137 height 39
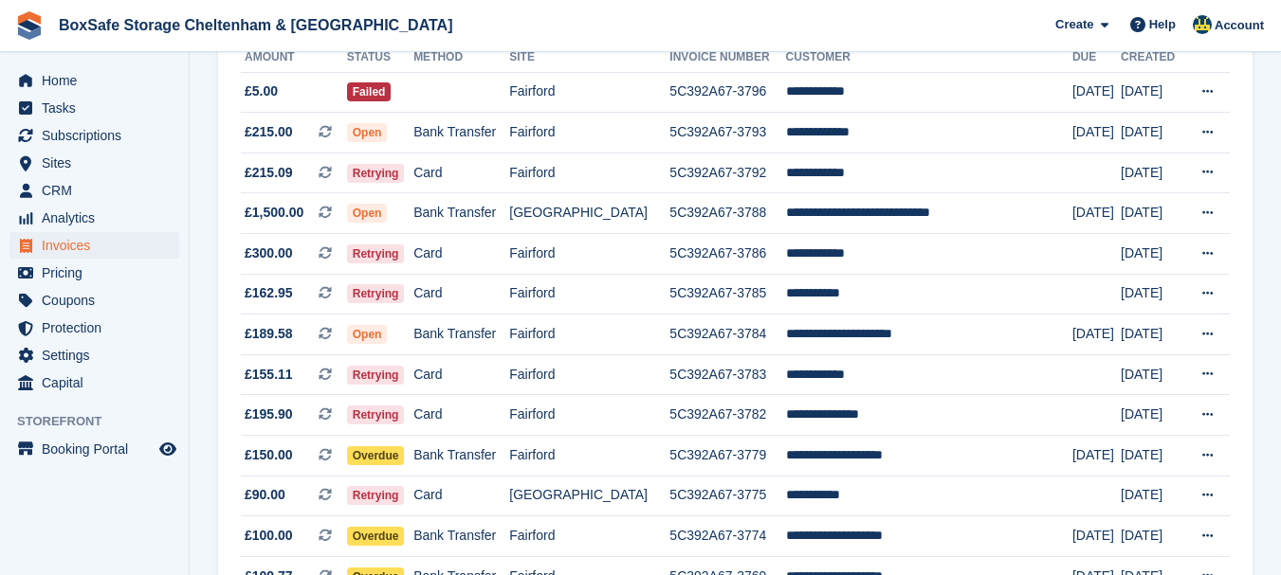
scroll to position [271, 0]
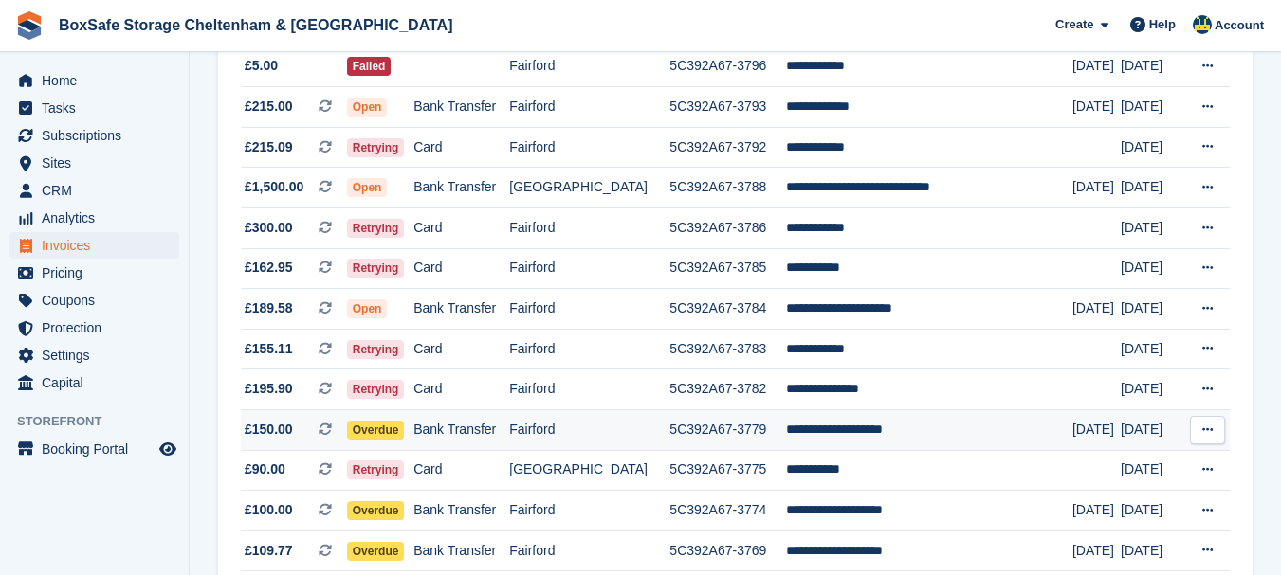
click at [841, 443] on td "**********" at bounding box center [929, 431] width 286 height 41
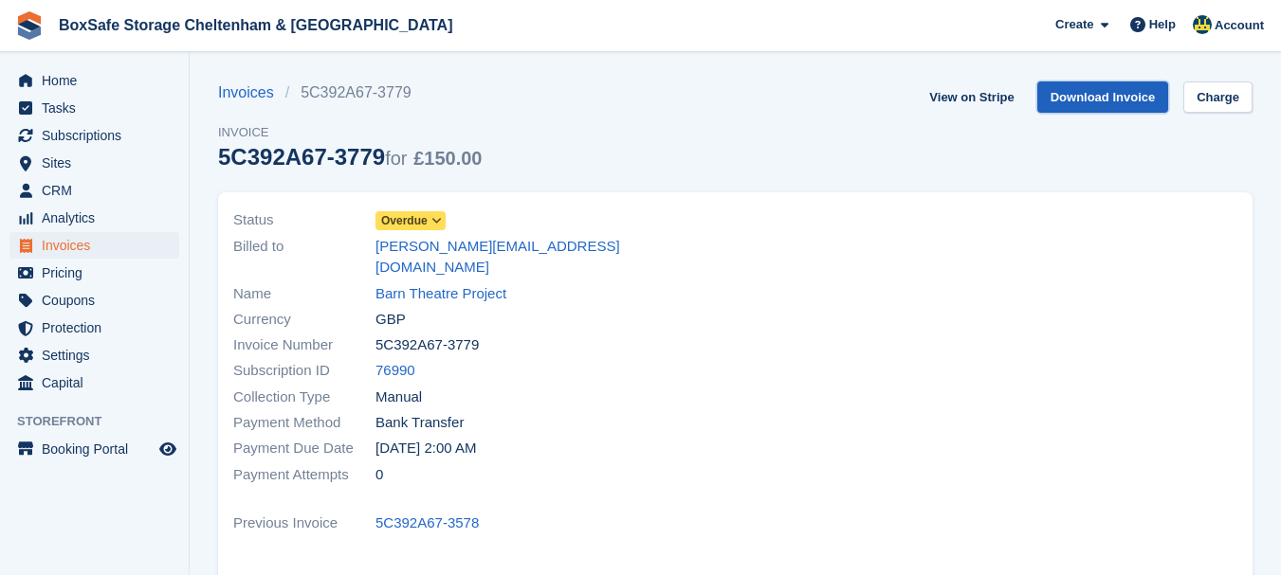
click at [1130, 95] on link "Download Invoice" at bounding box center [1103, 97] width 132 height 31
click at [100, 74] on span "Home" at bounding box center [99, 80] width 114 height 27
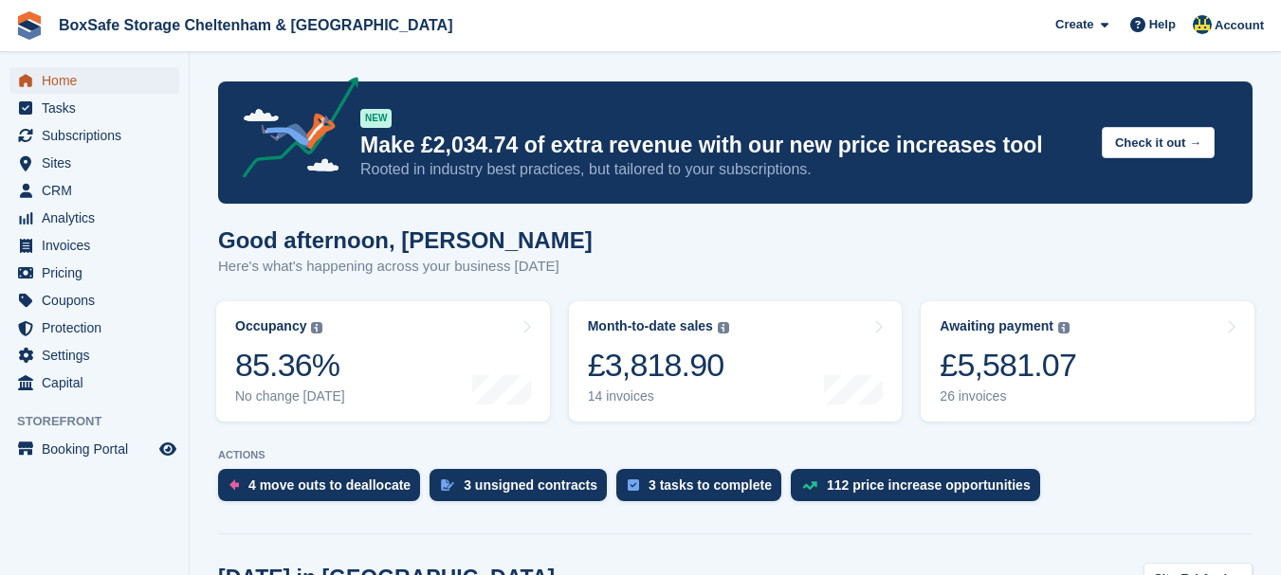
click at [60, 78] on span "Home" at bounding box center [99, 80] width 114 height 27
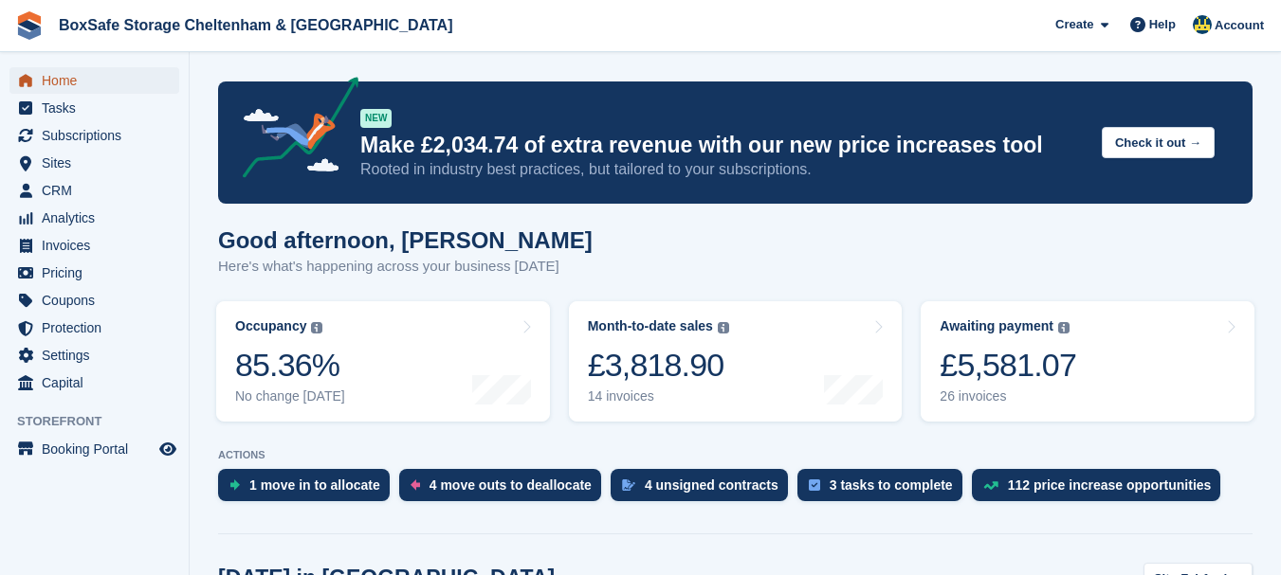
click at [61, 80] on span "Home" at bounding box center [99, 80] width 114 height 27
